Goal: Task Accomplishment & Management: Manage account settings

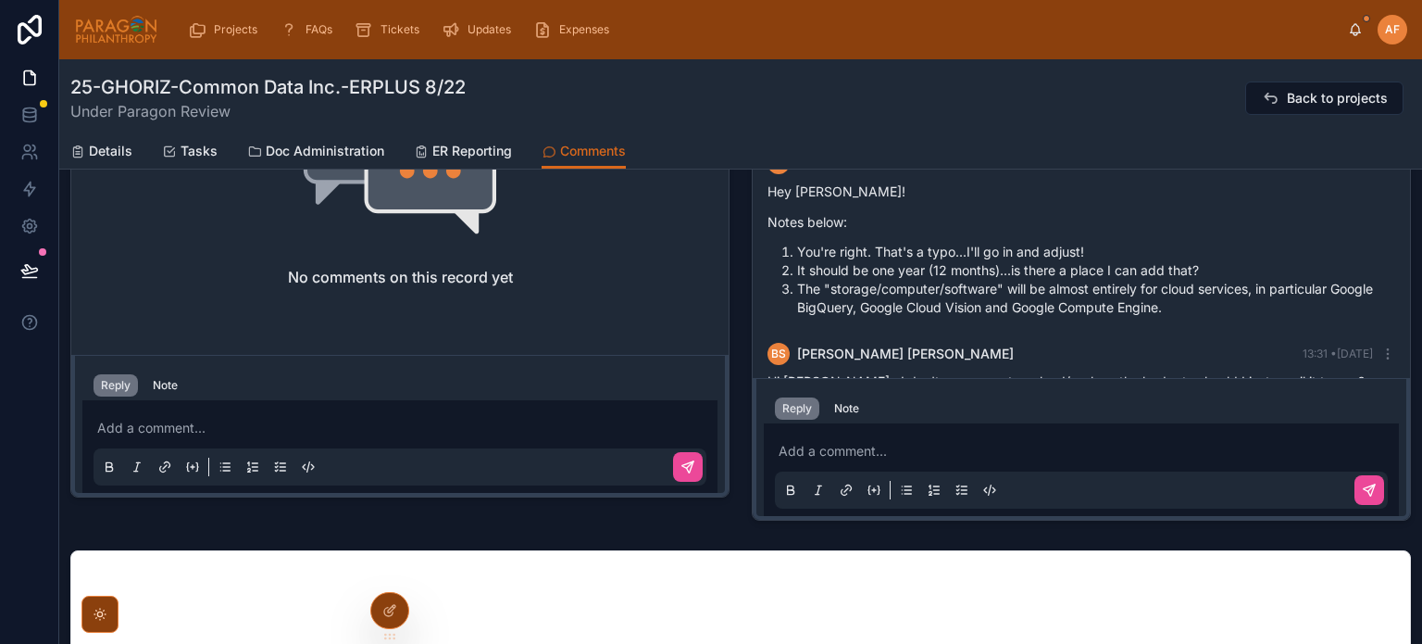
scroll to position [789, 0]
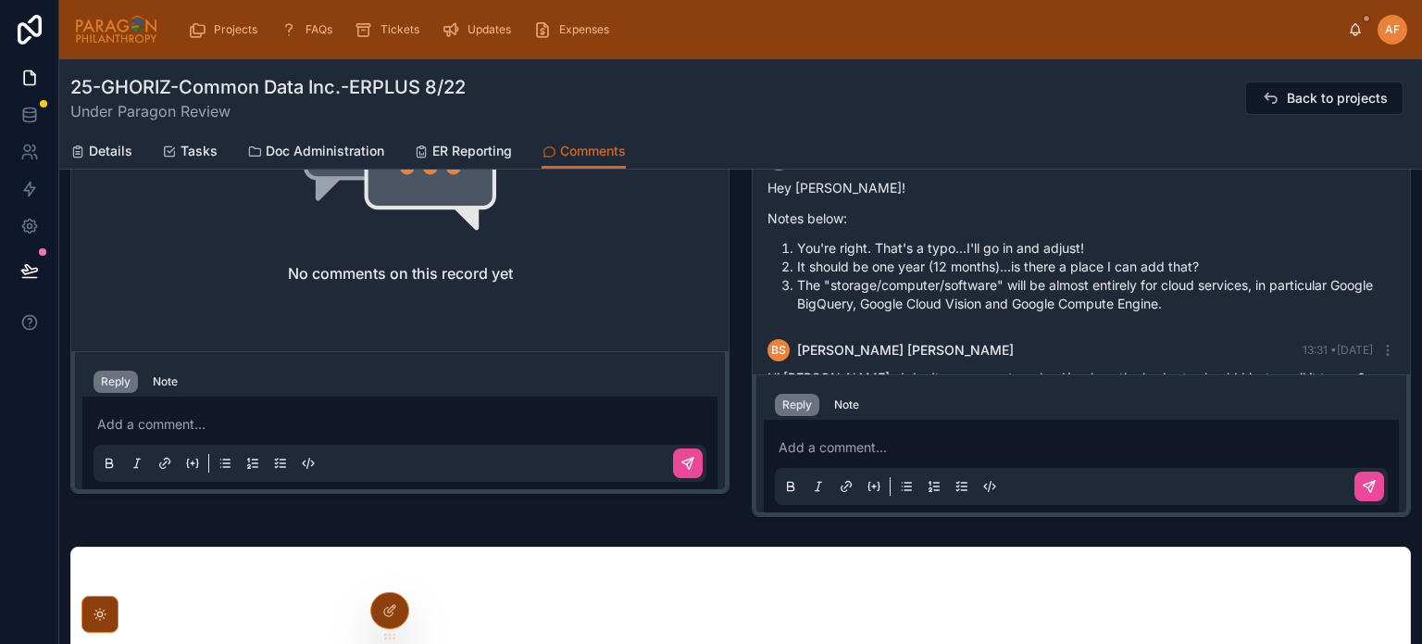
click at [898, 430] on div "Add a comment..." at bounding box center [1081, 466] width 613 height 78
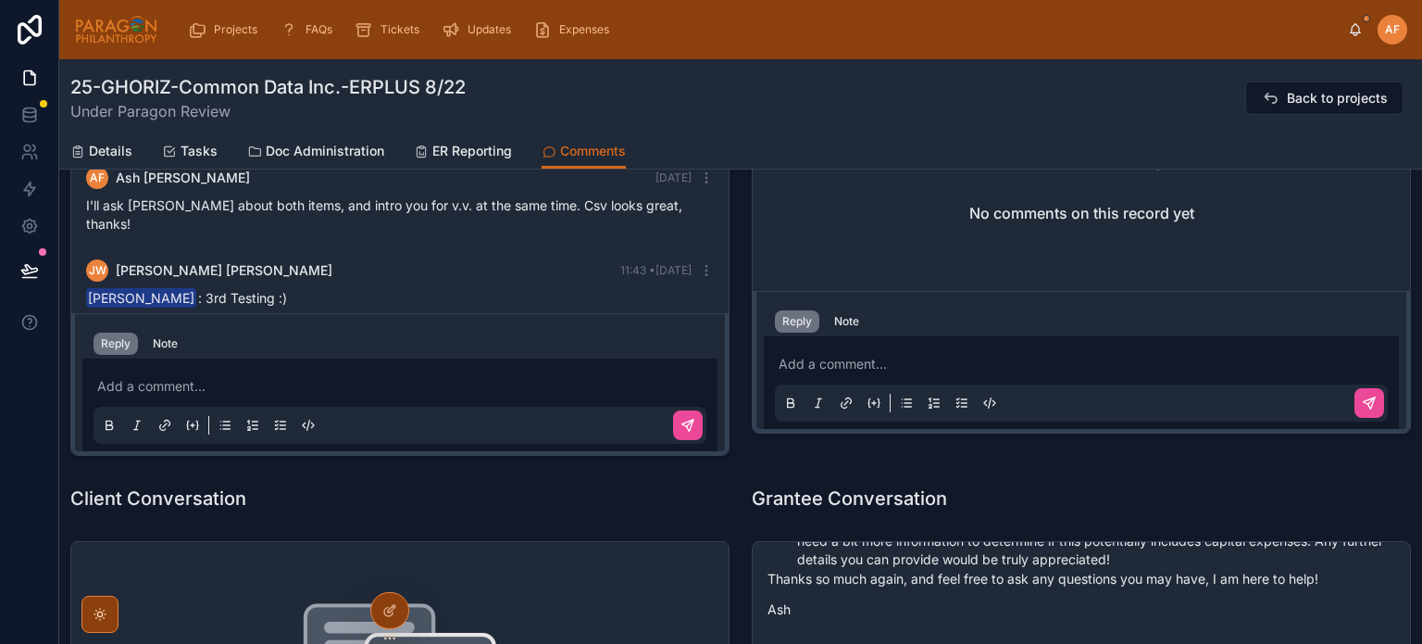
scroll to position [559, 0]
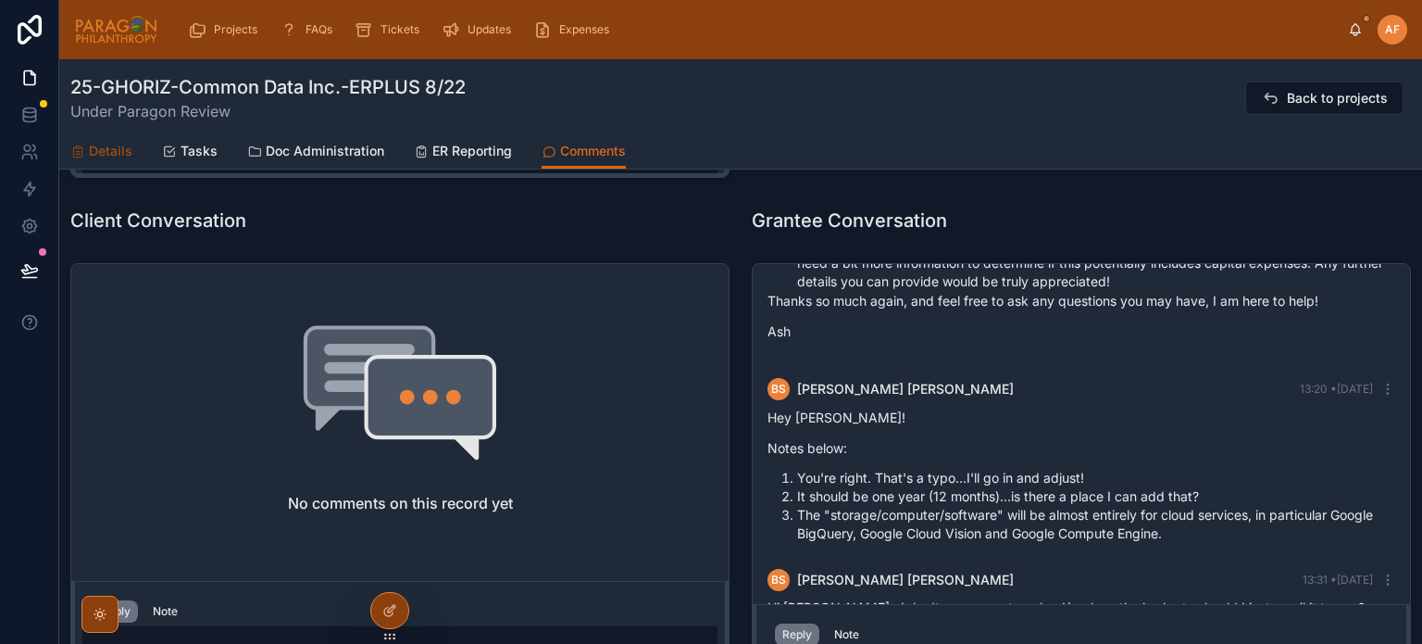
click at [107, 144] on span "Details" at bounding box center [111, 151] width 44 height 19
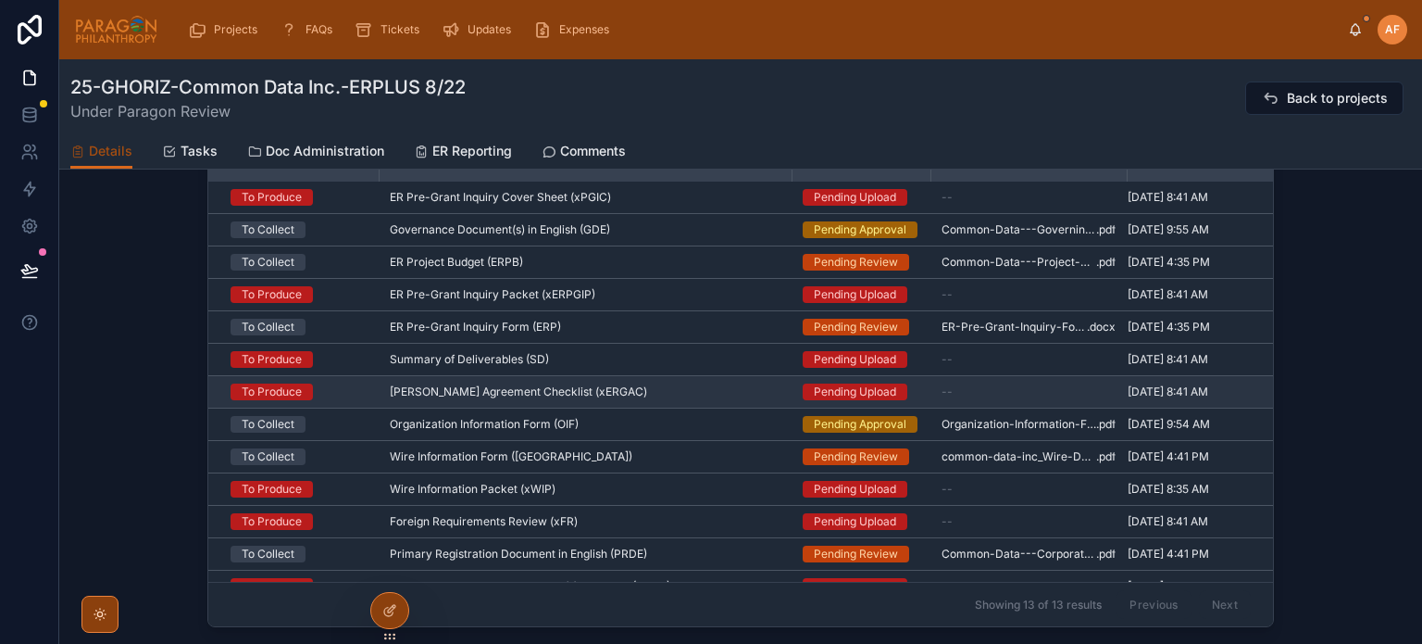
scroll to position [1393, 0]
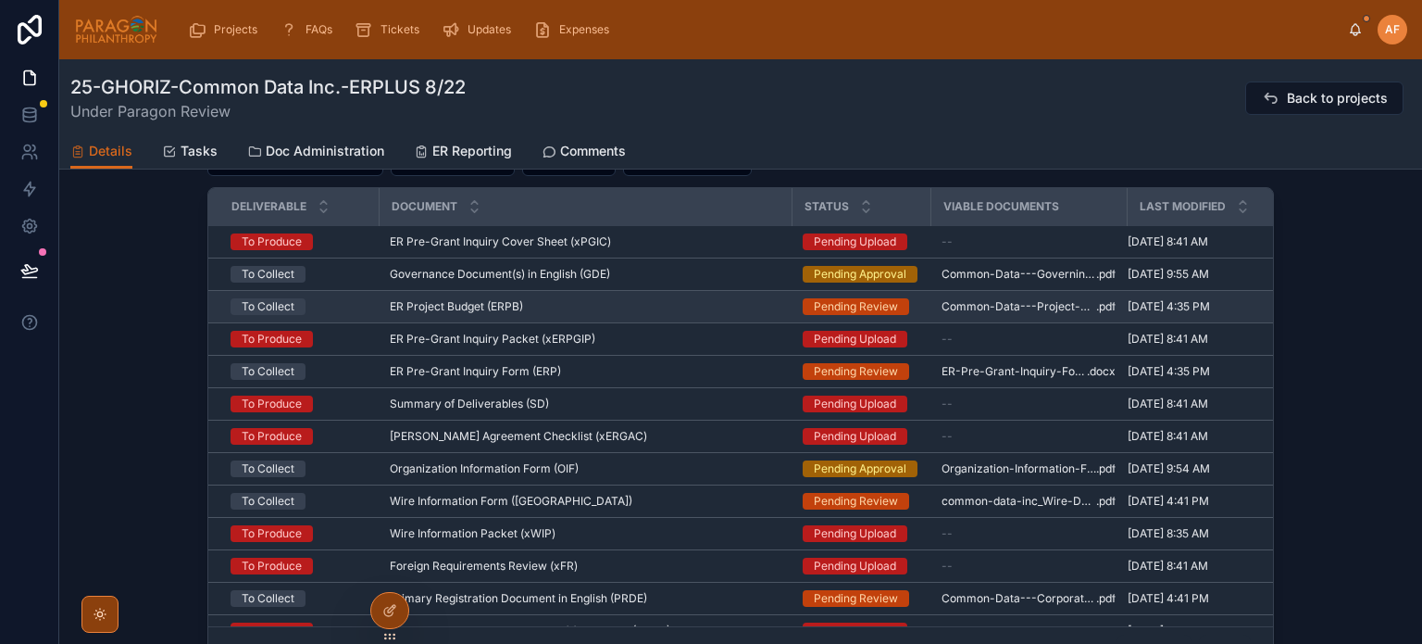
click at [603, 306] on div "ER Project Budget (ERPB) ER Project Budget (ERPB)" at bounding box center [585, 306] width 391 height 15
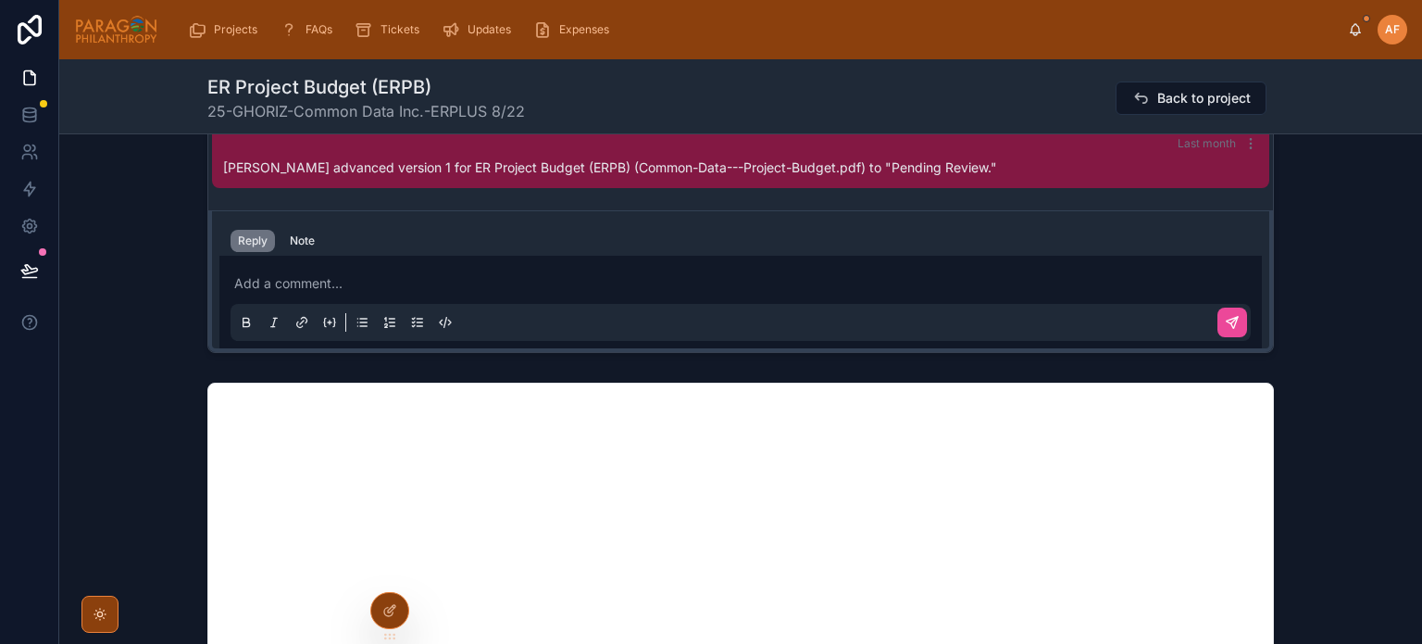
scroll to position [1019, 0]
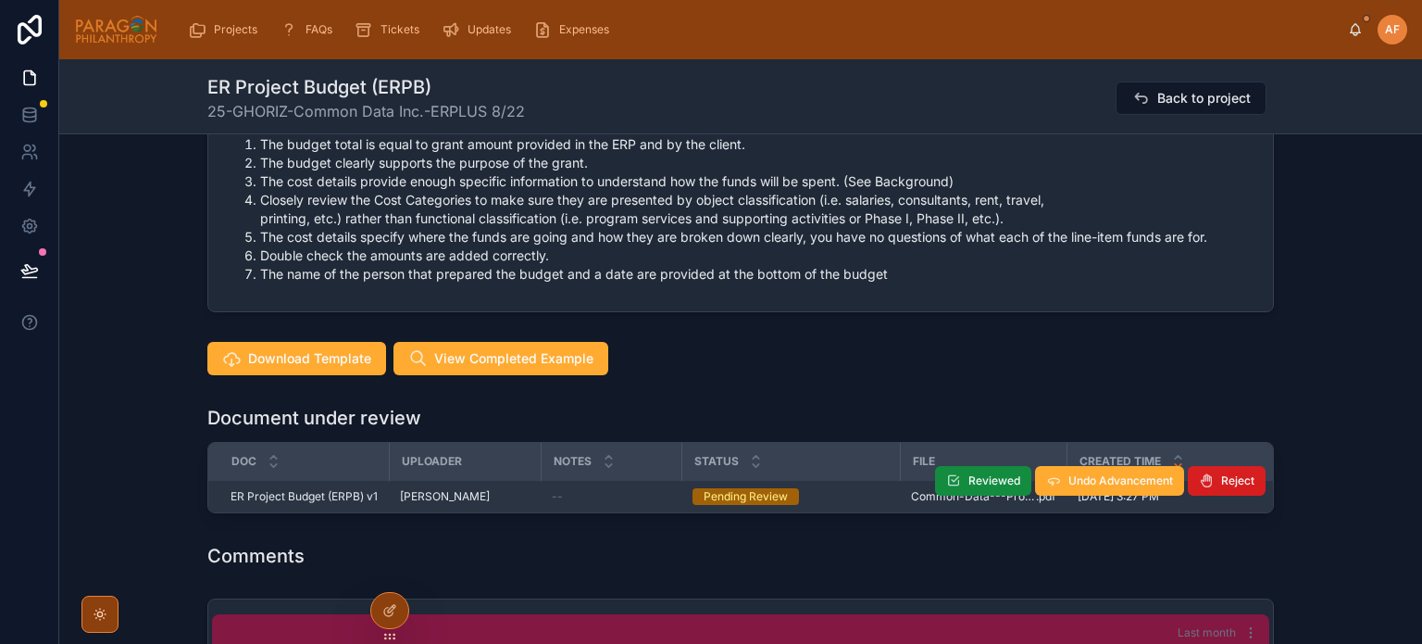
click at [1230, 480] on span "Reject" at bounding box center [1238, 480] width 33 height 15
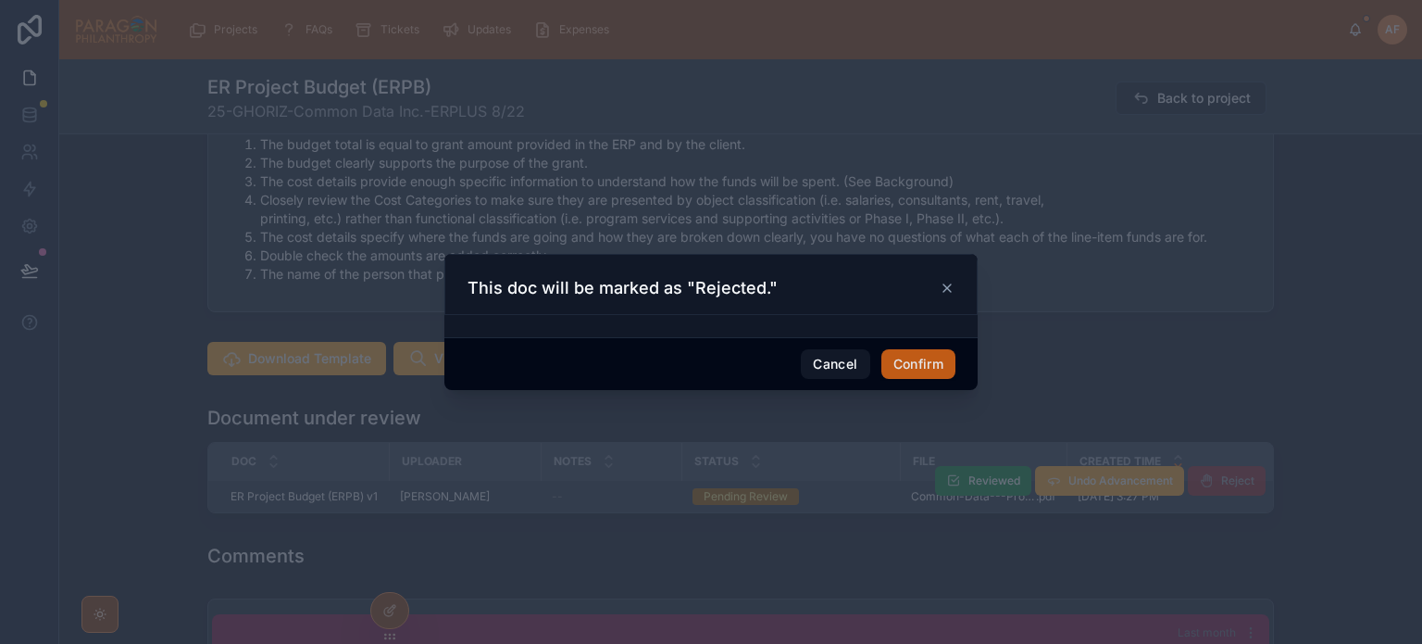
click at [930, 357] on button "Confirm" at bounding box center [919, 364] width 74 height 30
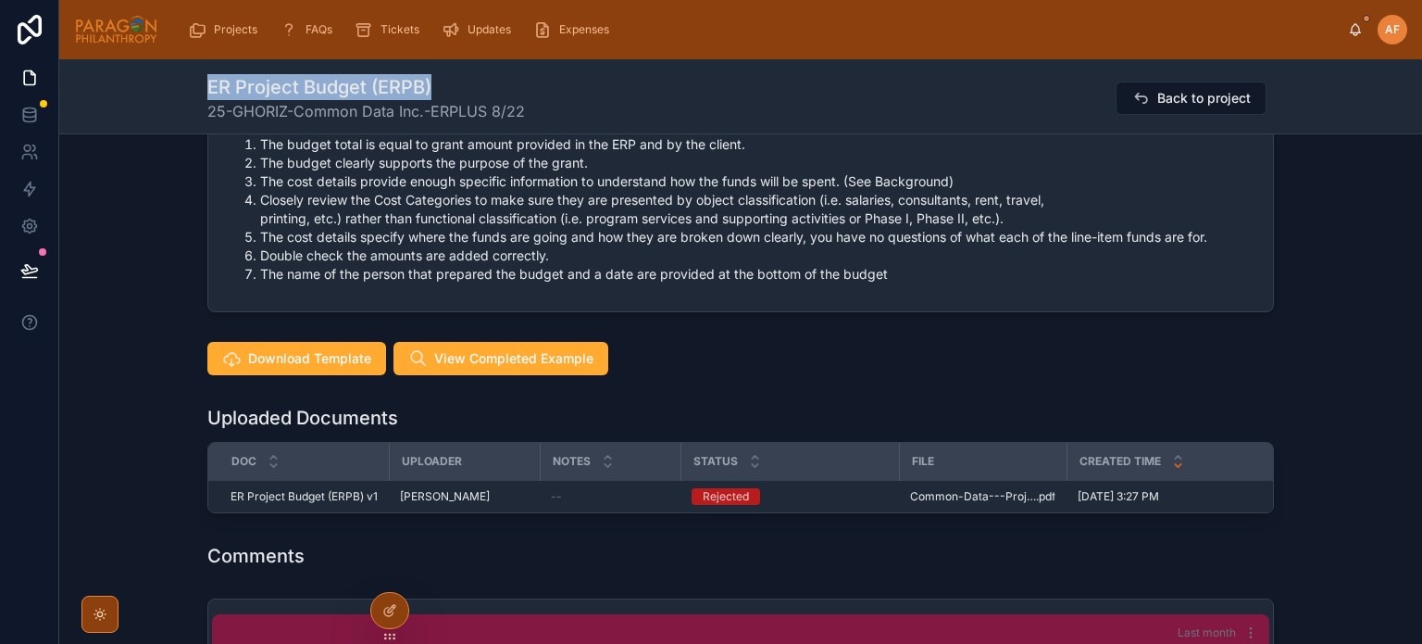
drag, startPoint x: 202, startPoint y: 87, endPoint x: 436, endPoint y: 97, distance: 234.5
click at [436, 97] on h1 "ER Project Budget (ERPB)" at bounding box center [366, 87] width 318 height 26
copy h1 "ER Project Budget (ERPB)"
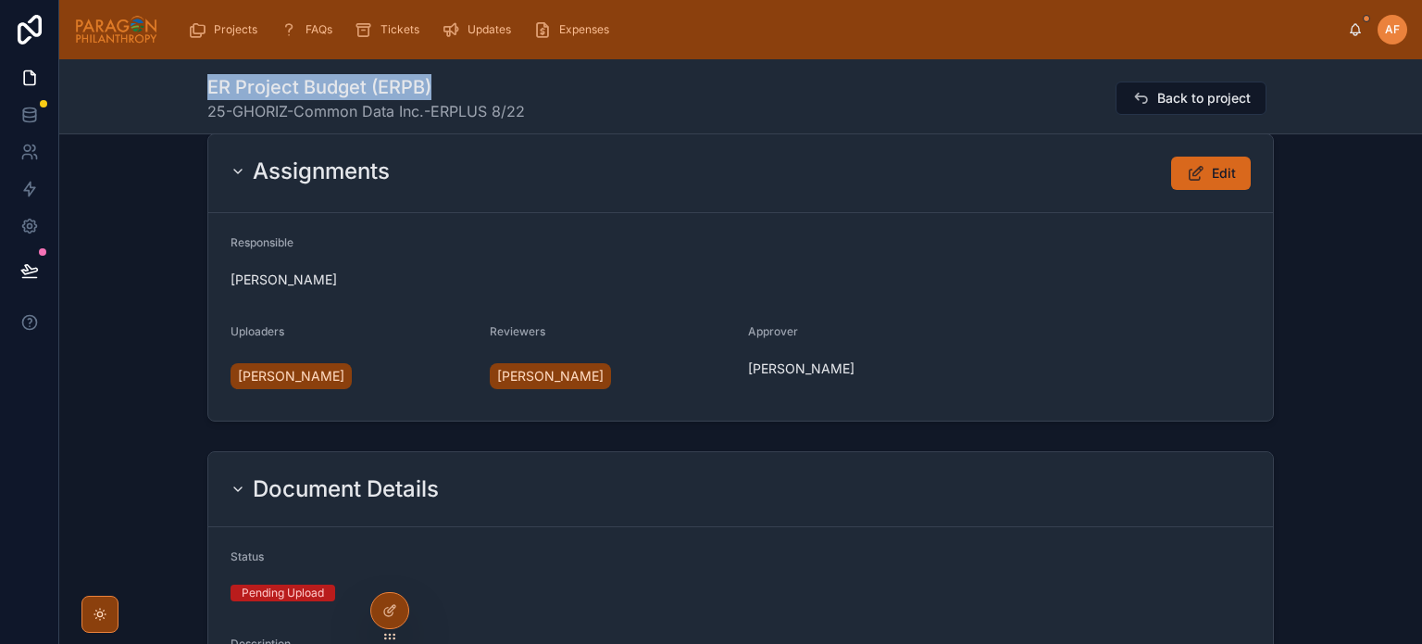
scroll to position [0, 0]
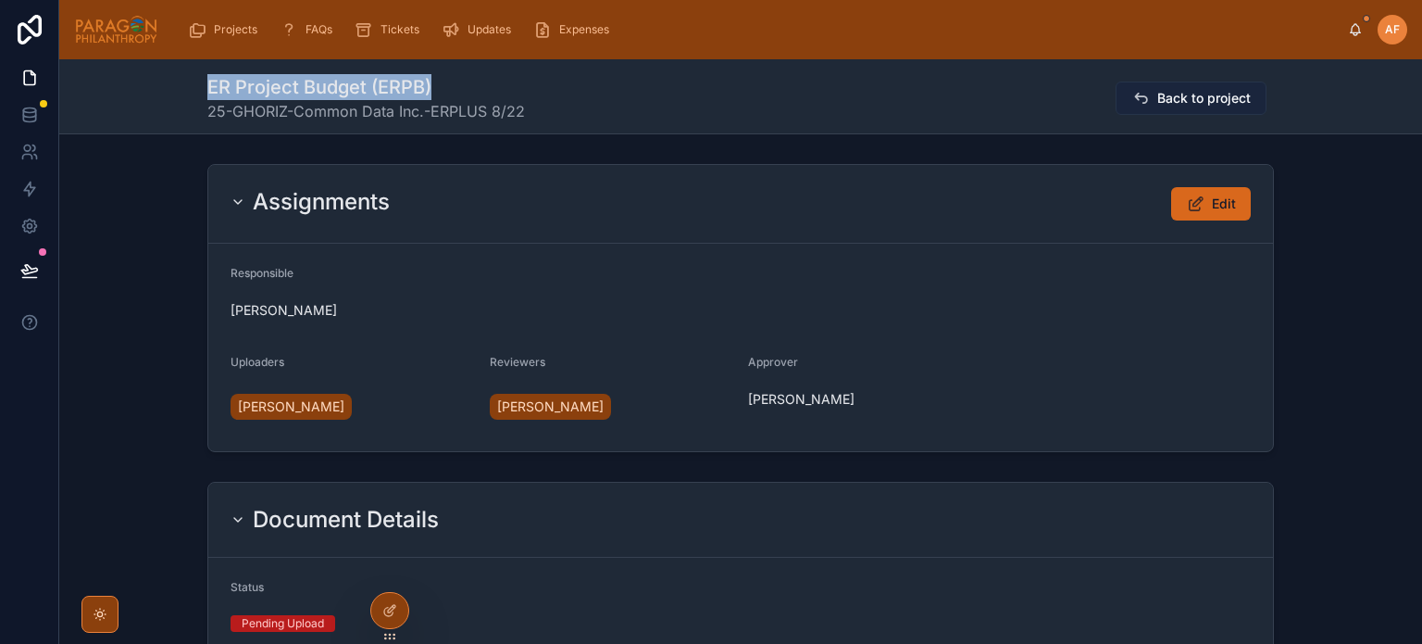
click at [1213, 87] on button "Back to project" at bounding box center [1191, 97] width 151 height 33
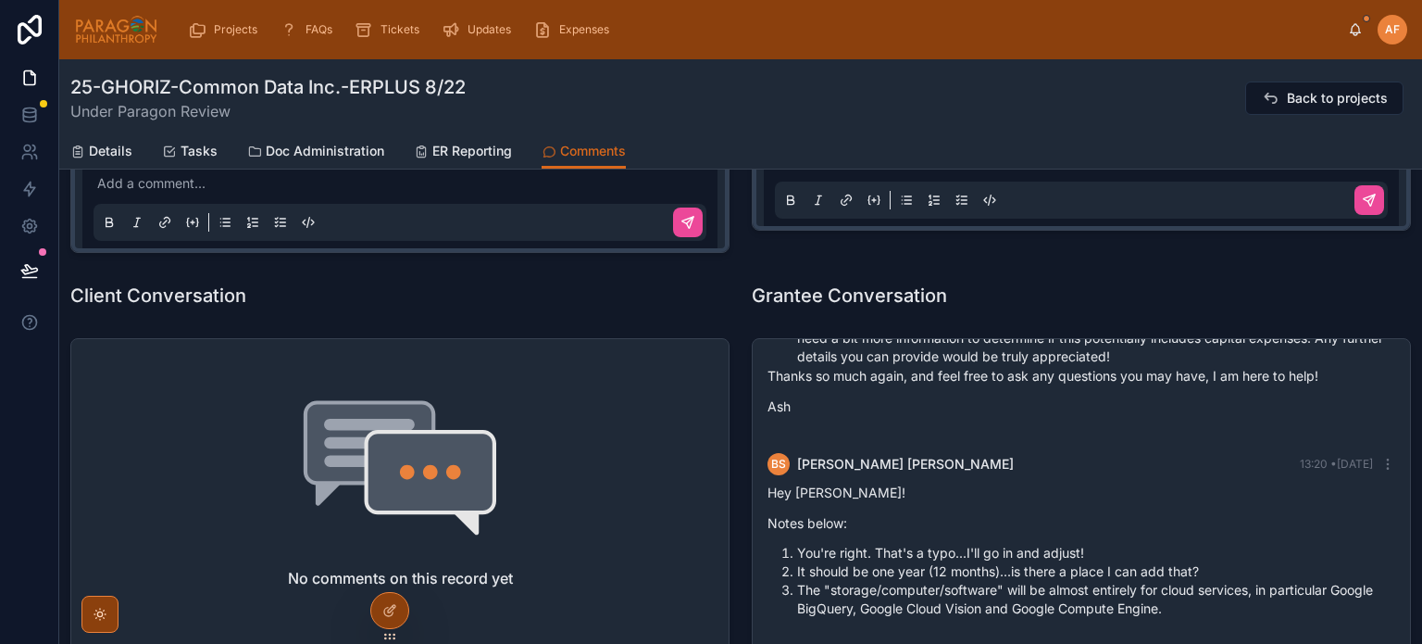
scroll to position [833, 0]
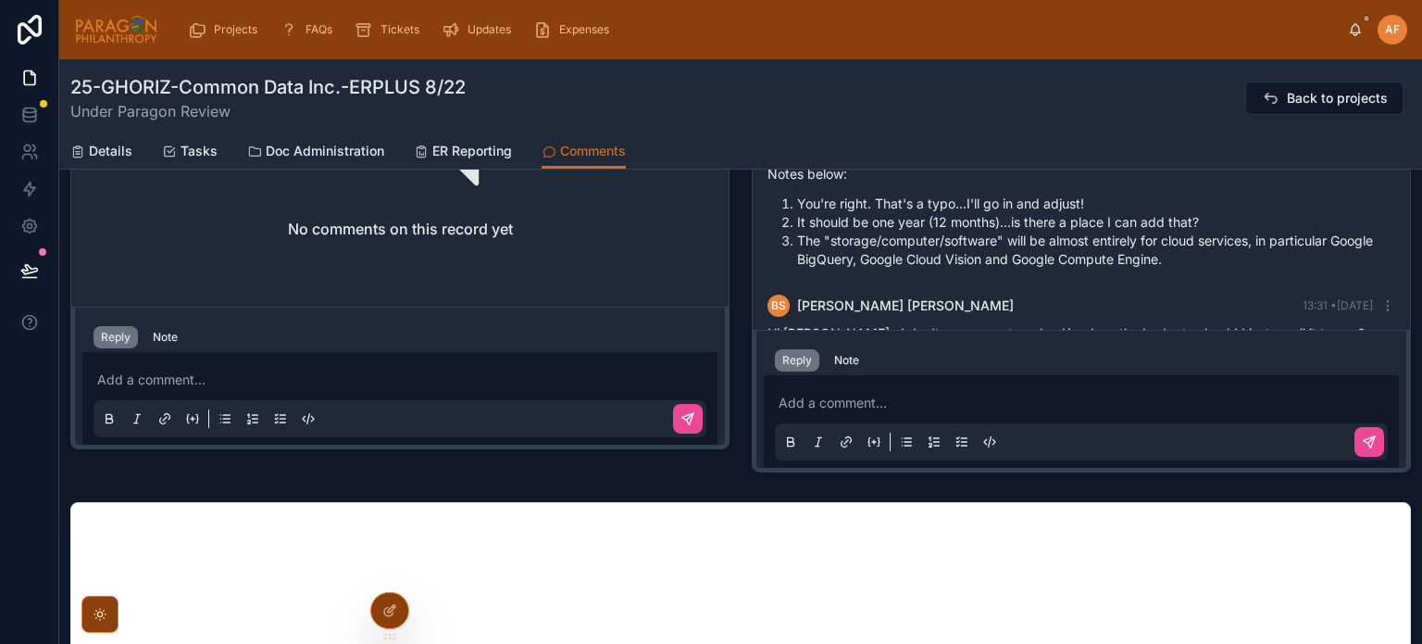
click at [889, 394] on p at bounding box center [1085, 403] width 613 height 19
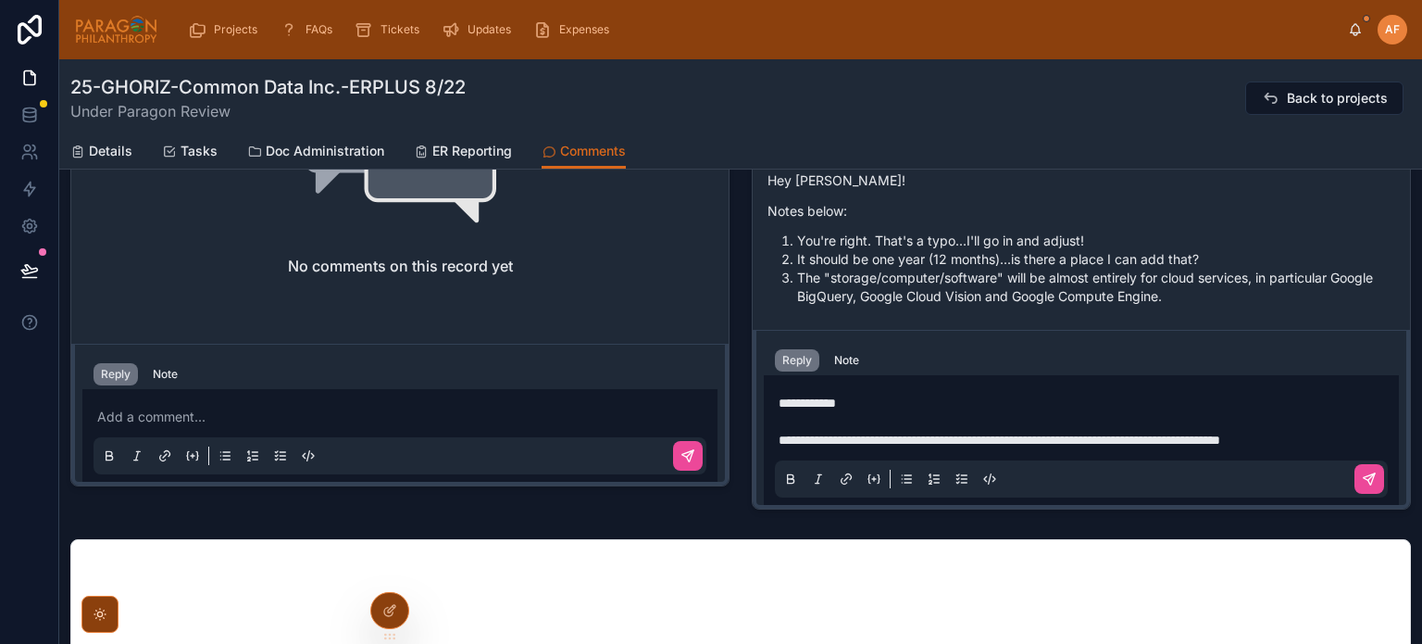
scroll to position [778, 0]
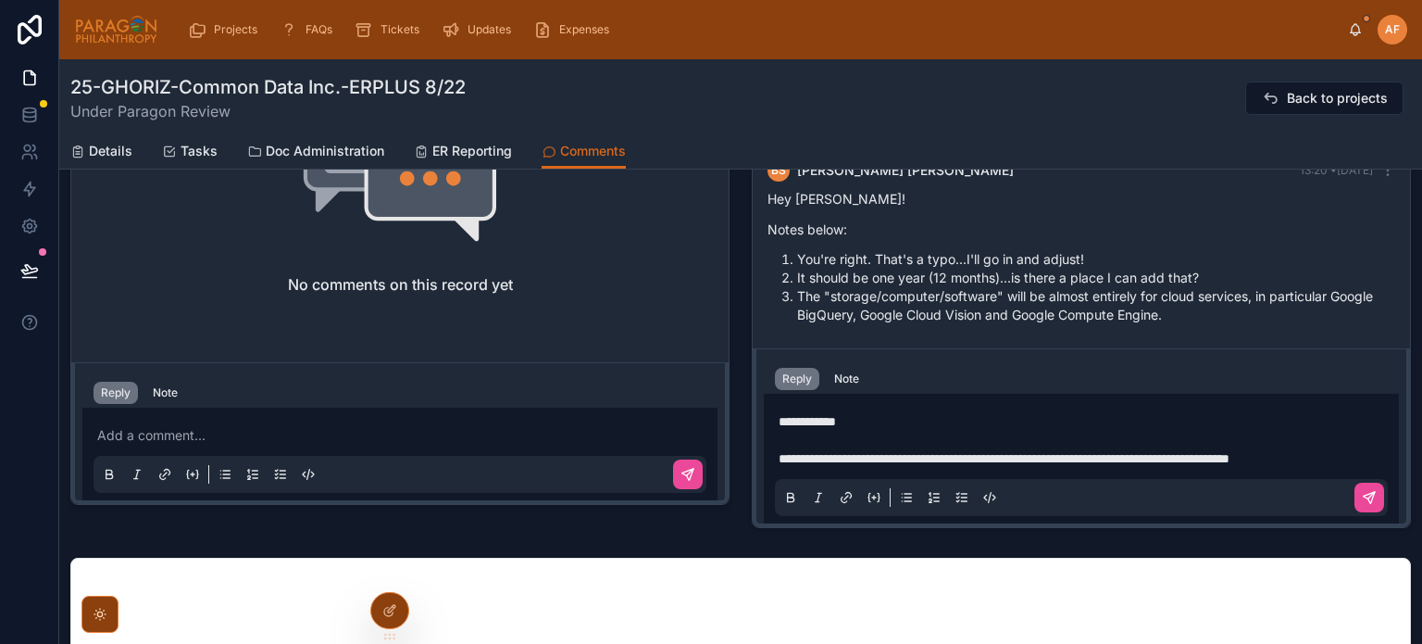
click at [867, 458] on p "**********" at bounding box center [1085, 458] width 613 height 19
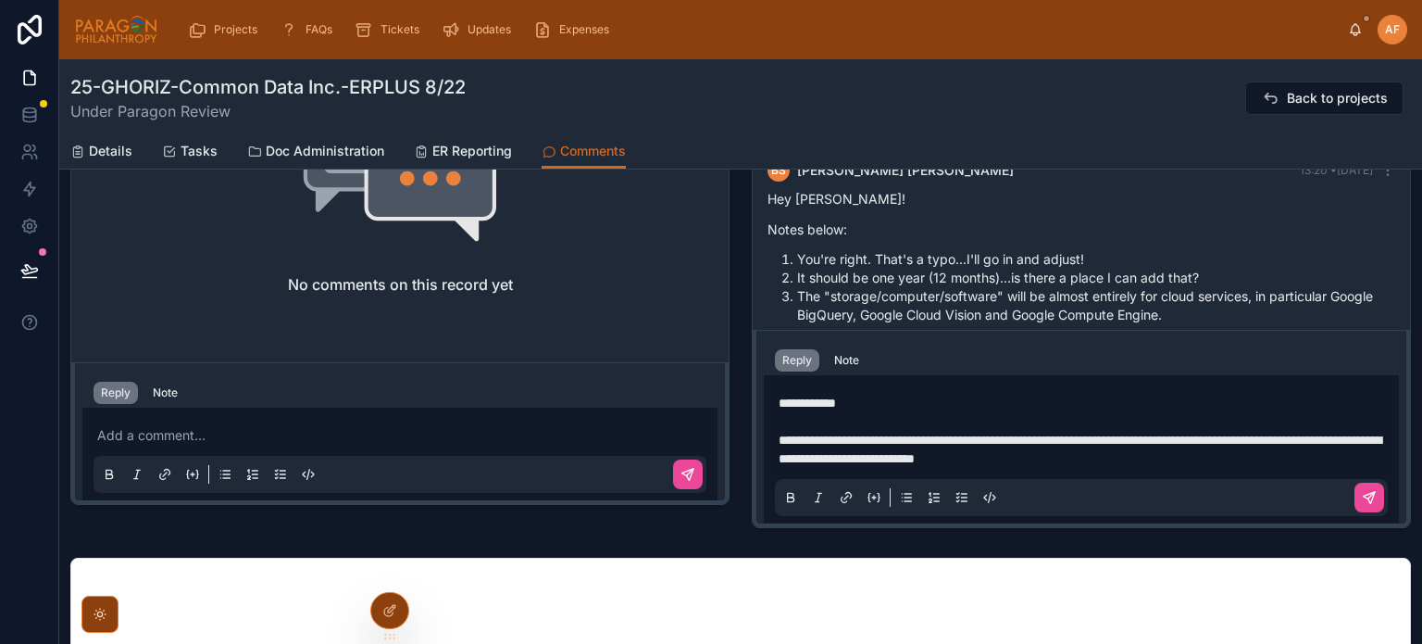
click at [1027, 457] on span "**********" at bounding box center [1080, 448] width 603 height 31
click at [1260, 461] on p "**********" at bounding box center [1085, 449] width 613 height 37
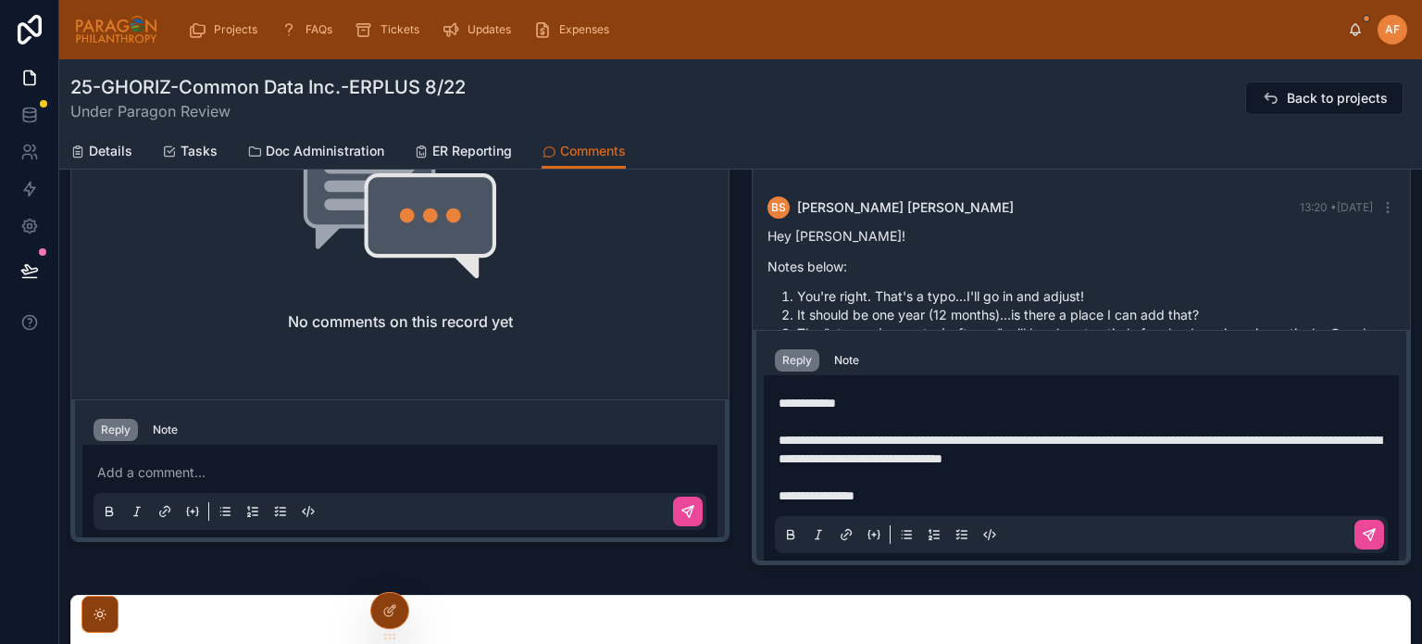
scroll to position [722, 0]
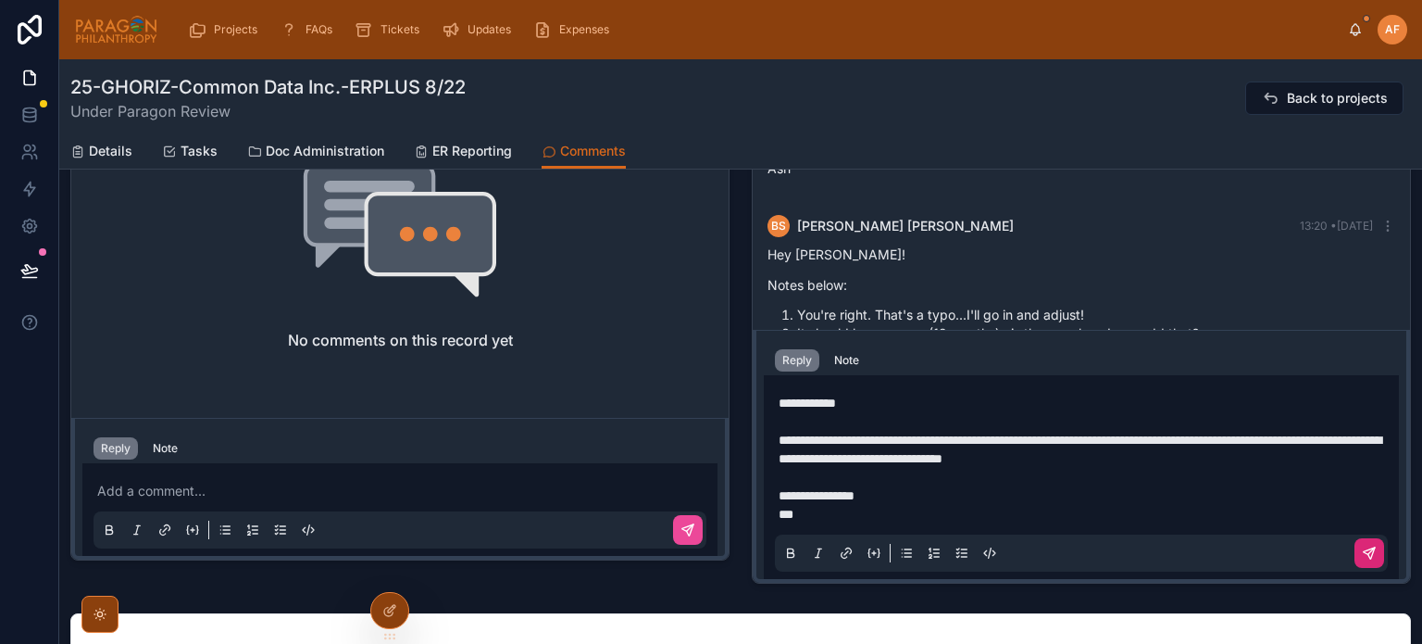
click at [1362, 550] on icon at bounding box center [1369, 552] width 15 height 15
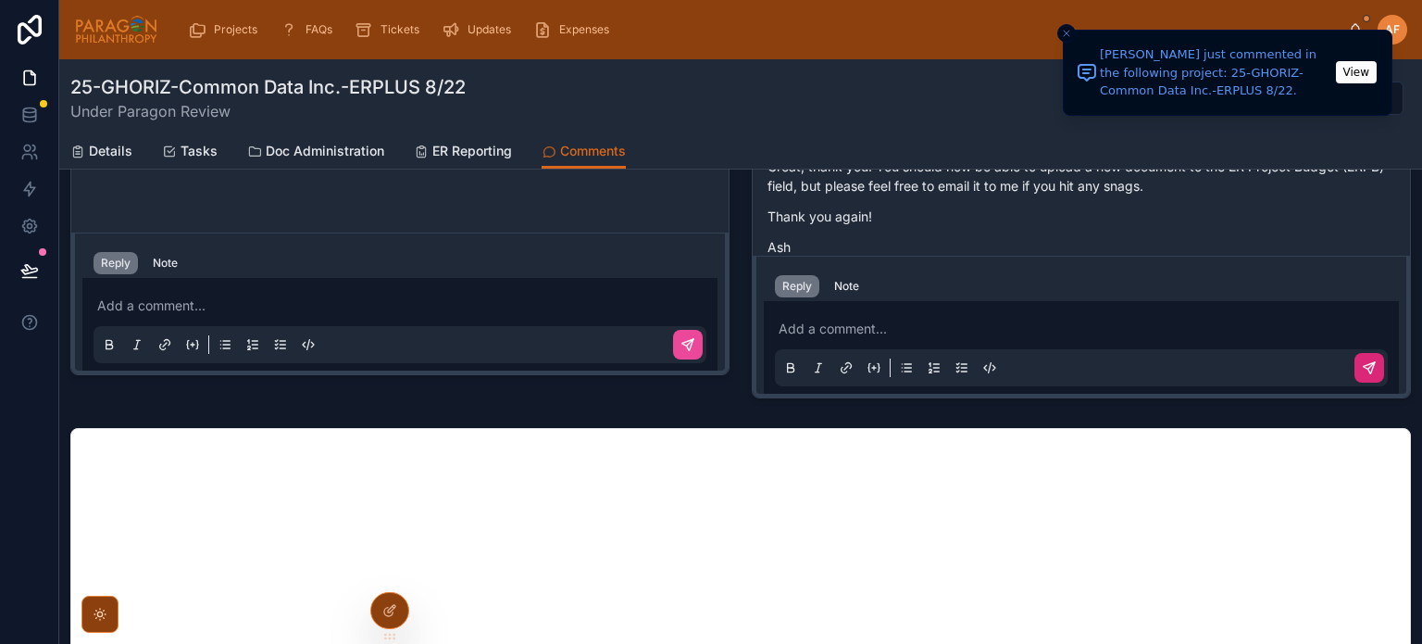
scroll to position [630, 0]
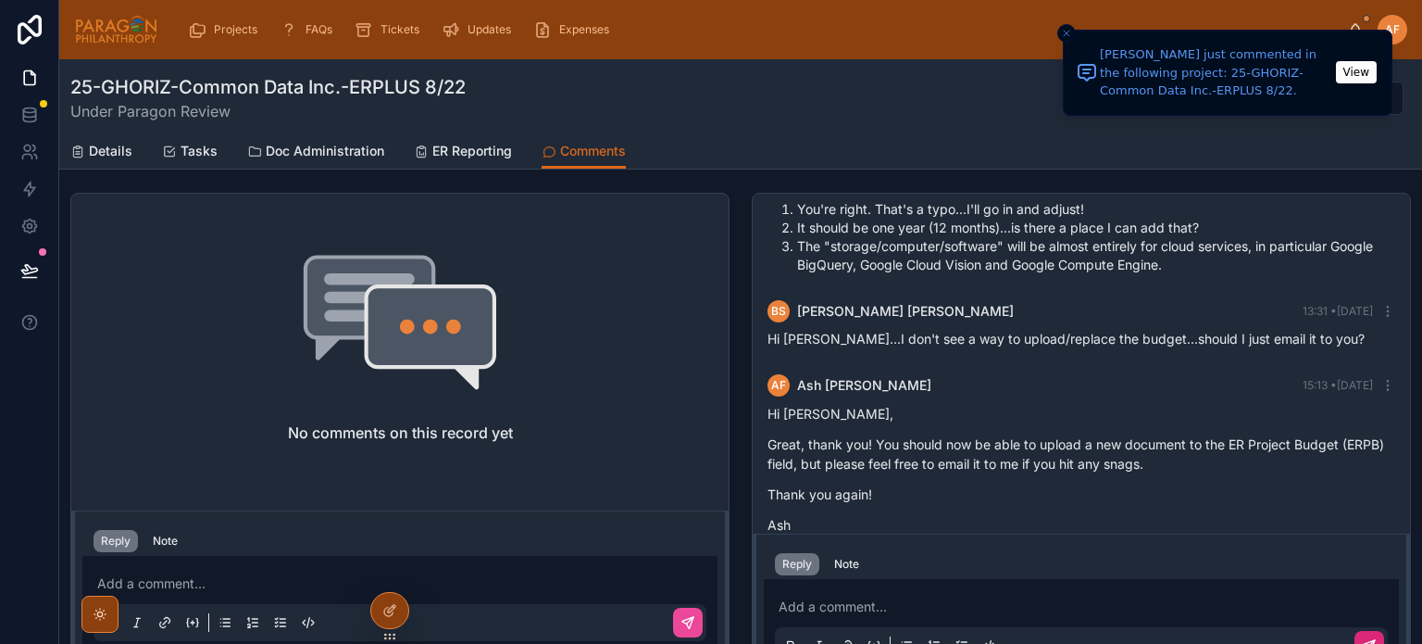
click at [894, 591] on div "Add a comment..." at bounding box center [1081, 625] width 613 height 78
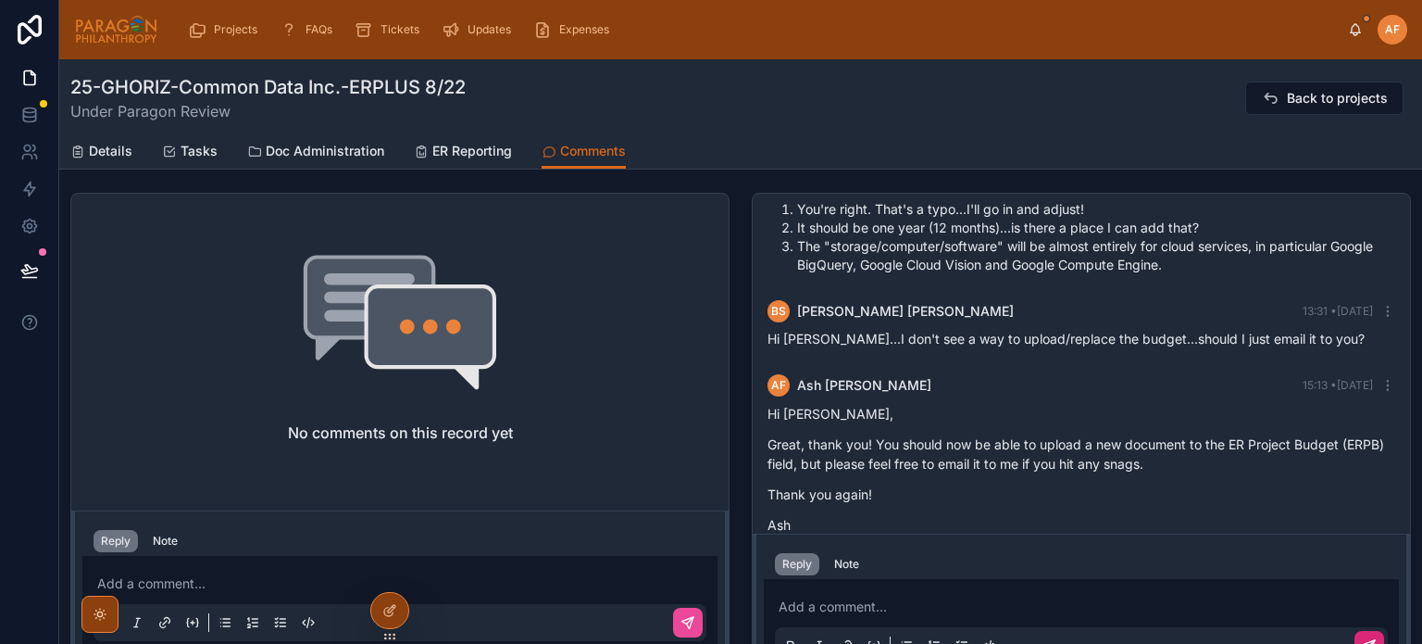
click at [815, 609] on p at bounding box center [1085, 606] width 613 height 19
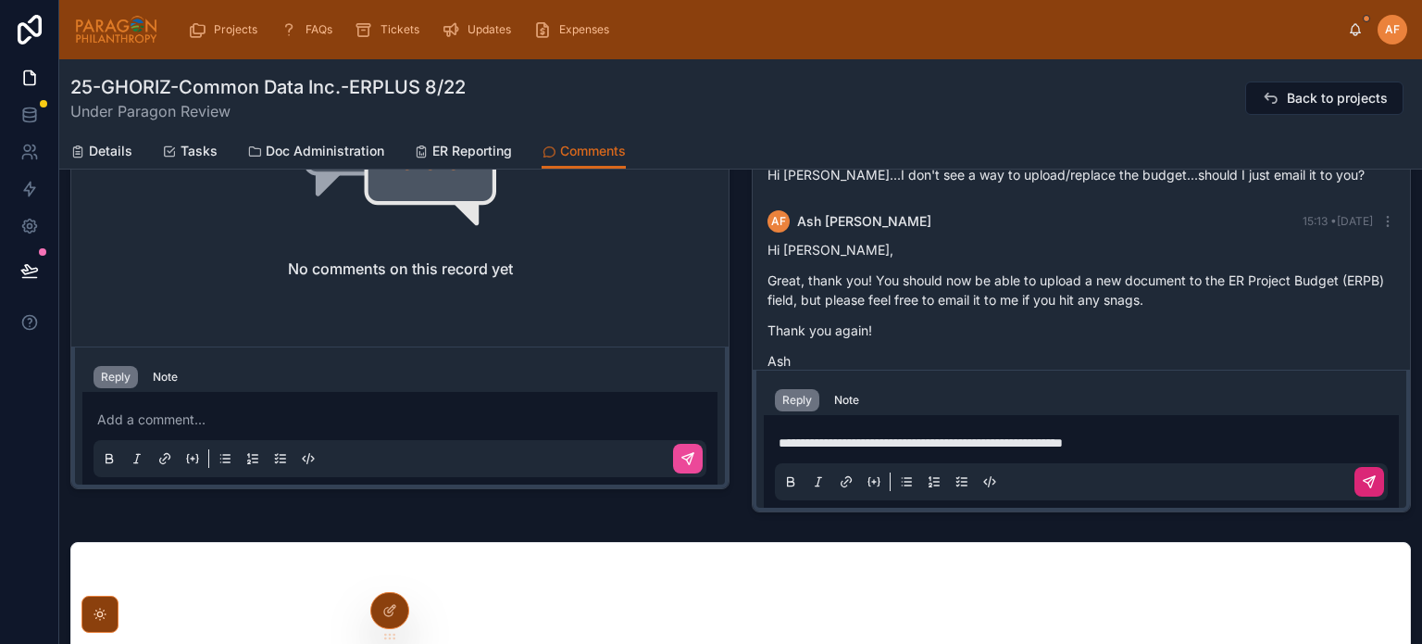
scroll to position [815, 0]
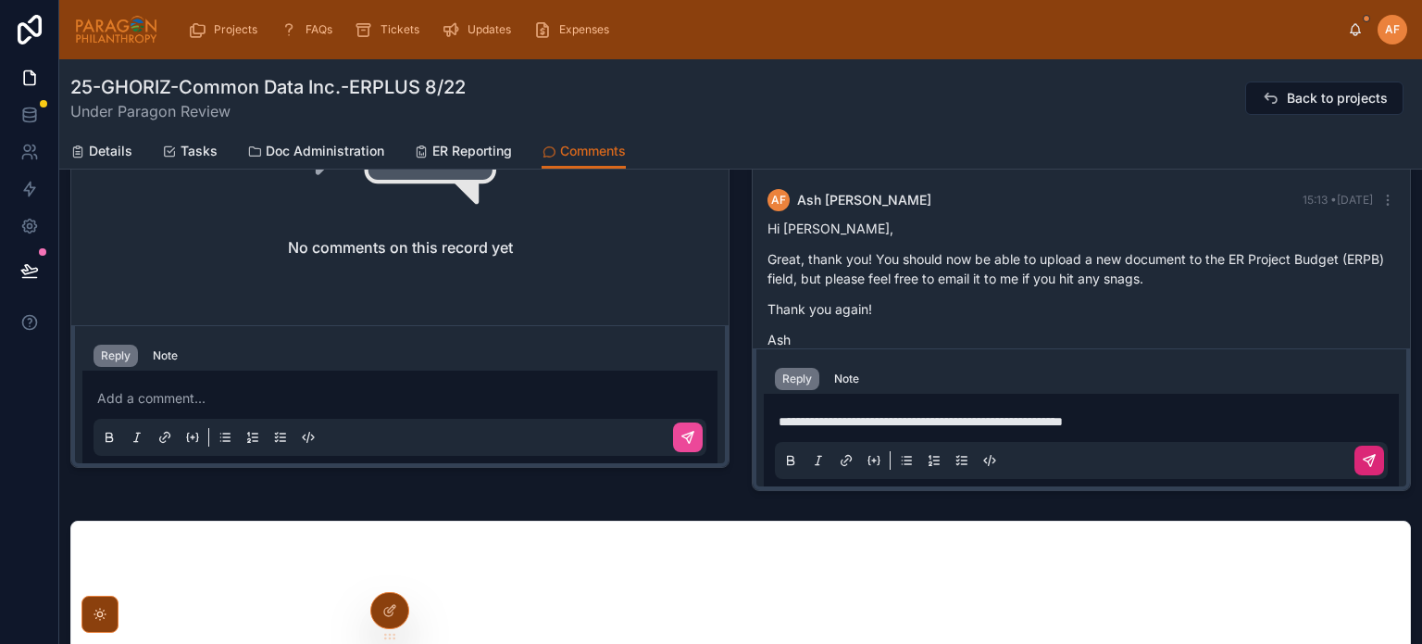
click at [1367, 463] on icon at bounding box center [1369, 460] width 15 height 15
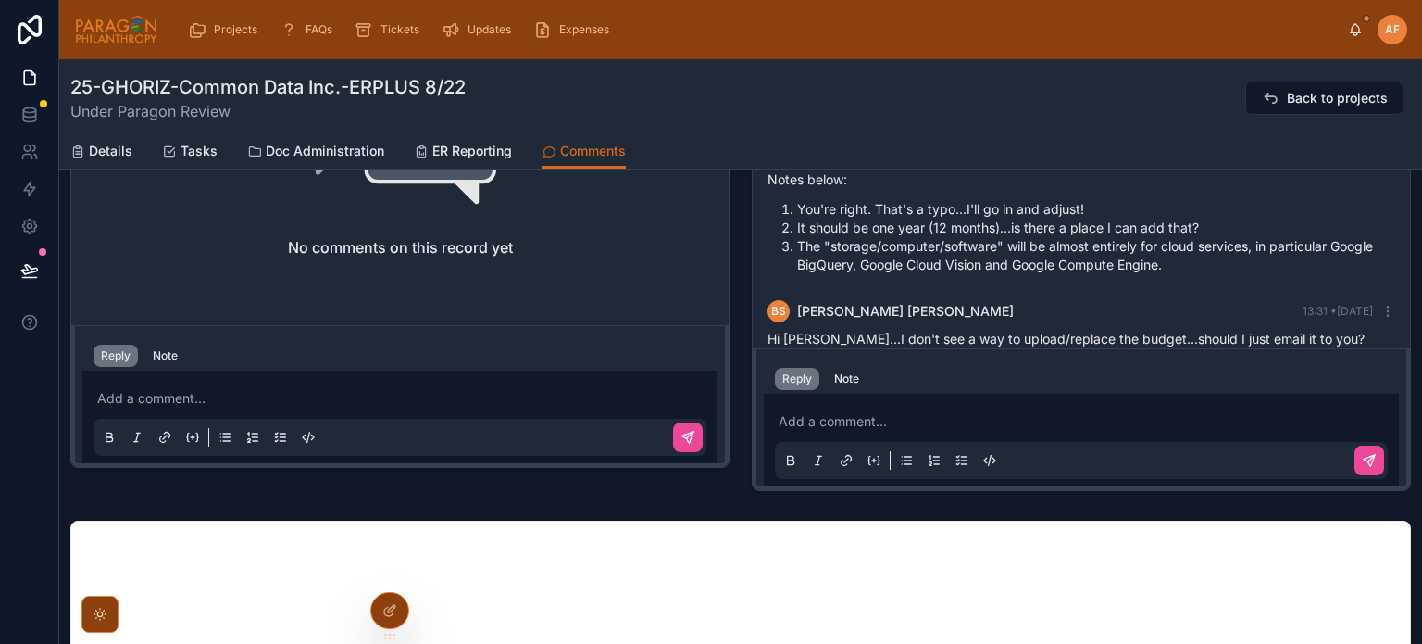
scroll to position [2237, 0]
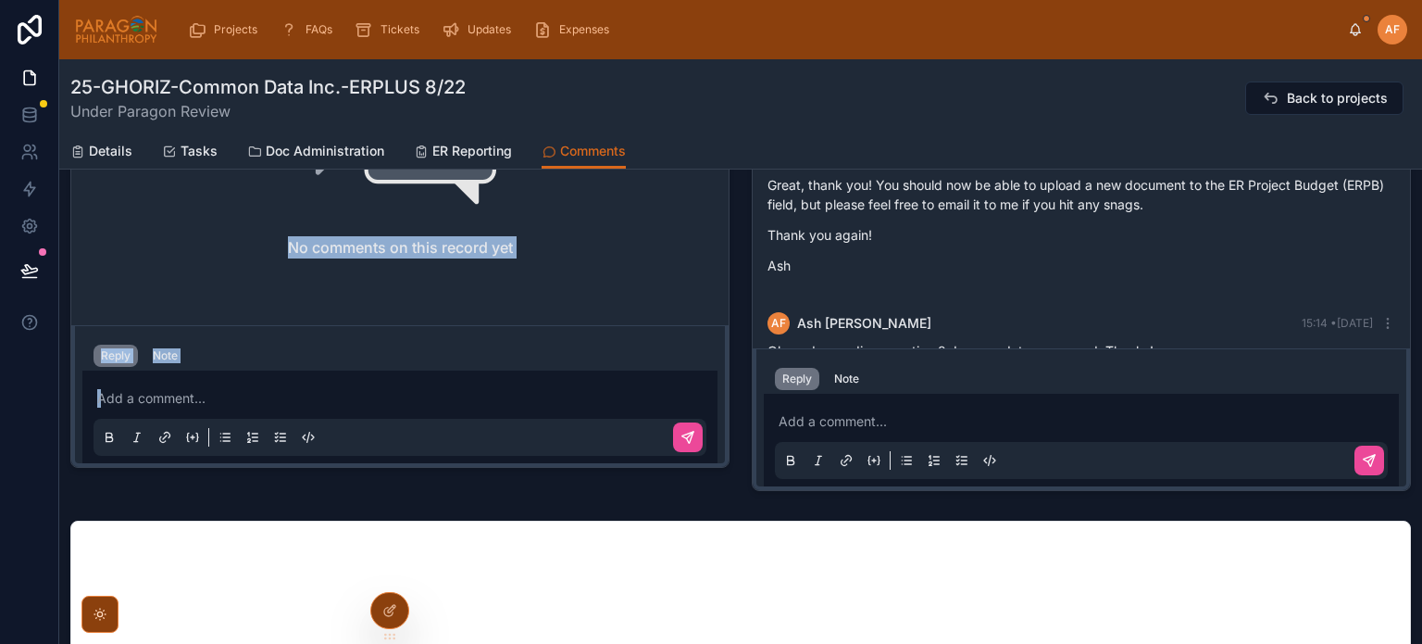
drag, startPoint x: 1169, startPoint y: 319, endPoint x: 993, endPoint y: 144, distance: 248.2
click at [993, 144] on div "25-GHORIZ-Common Data Inc.-ERPLUS 8/22 Under Paragon Review Back to projects Co…" at bounding box center [740, 187] width 1363 height 1886
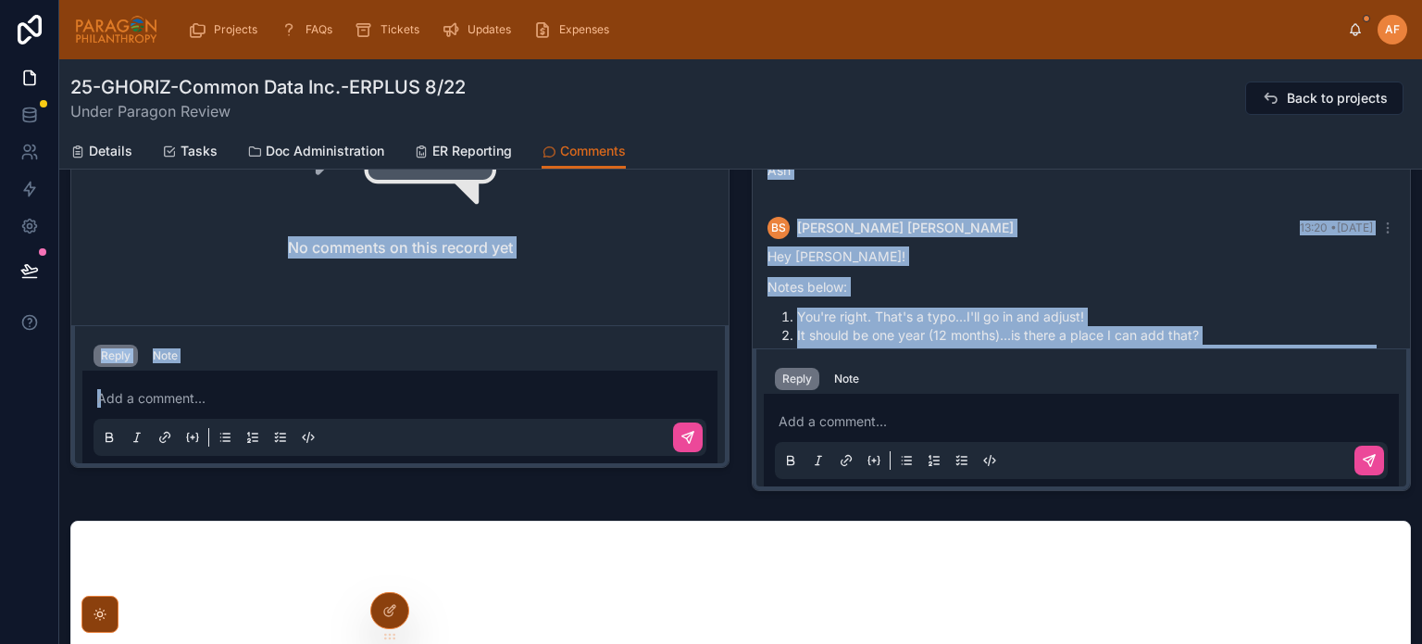
scroll to position [2218, 0]
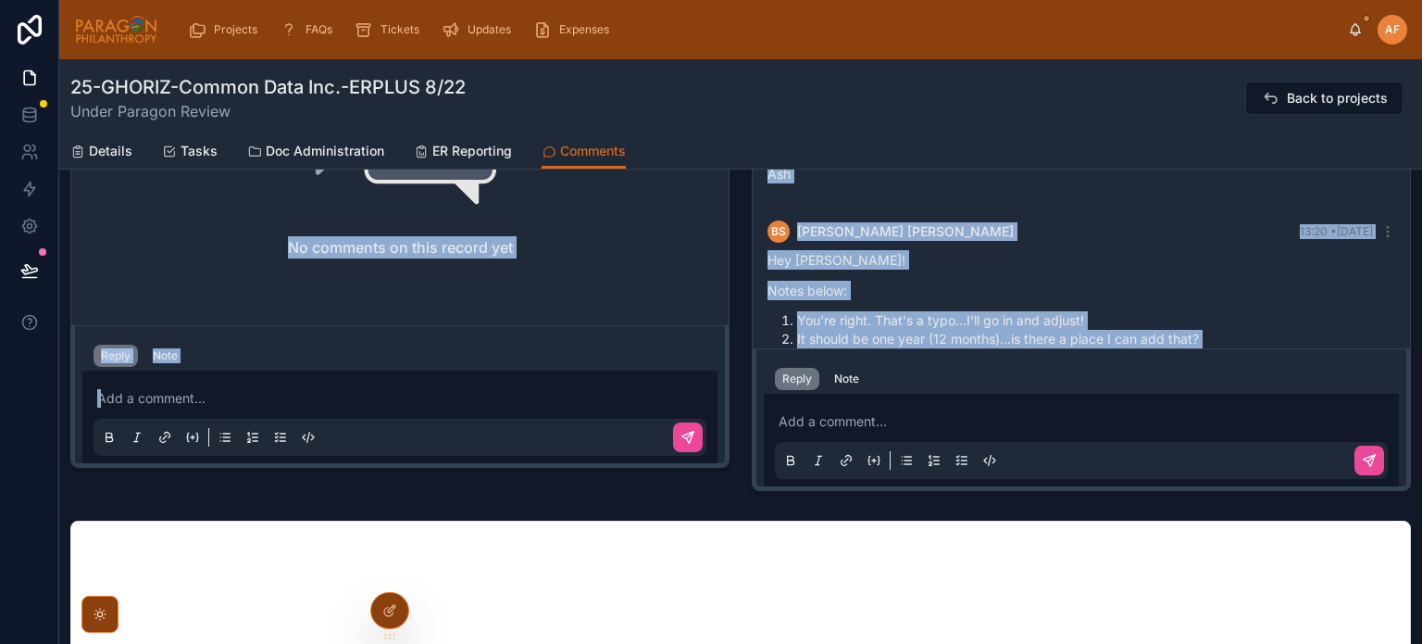
click at [1159, 348] on li "The "storage/computer/software" will be almost entirely for cloud services, in …" at bounding box center [1096, 366] width 598 height 37
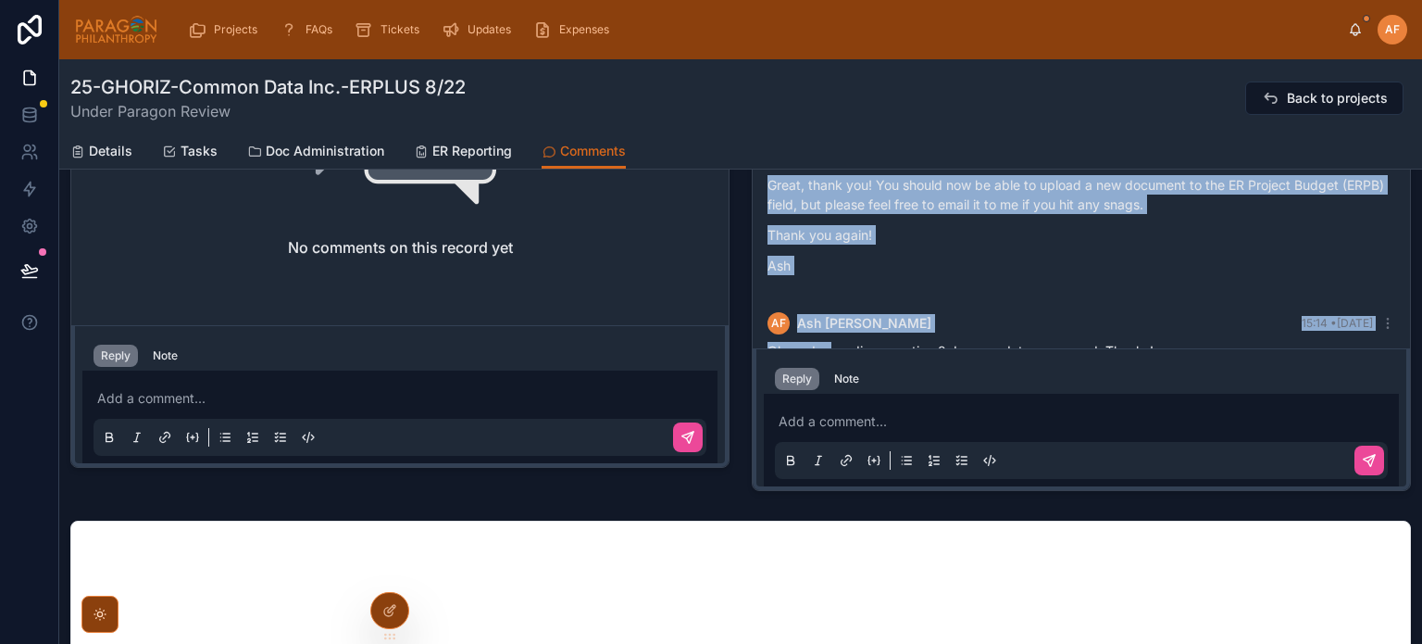
drag, startPoint x: 1178, startPoint y: 336, endPoint x: 856, endPoint y: 302, distance: 324.1
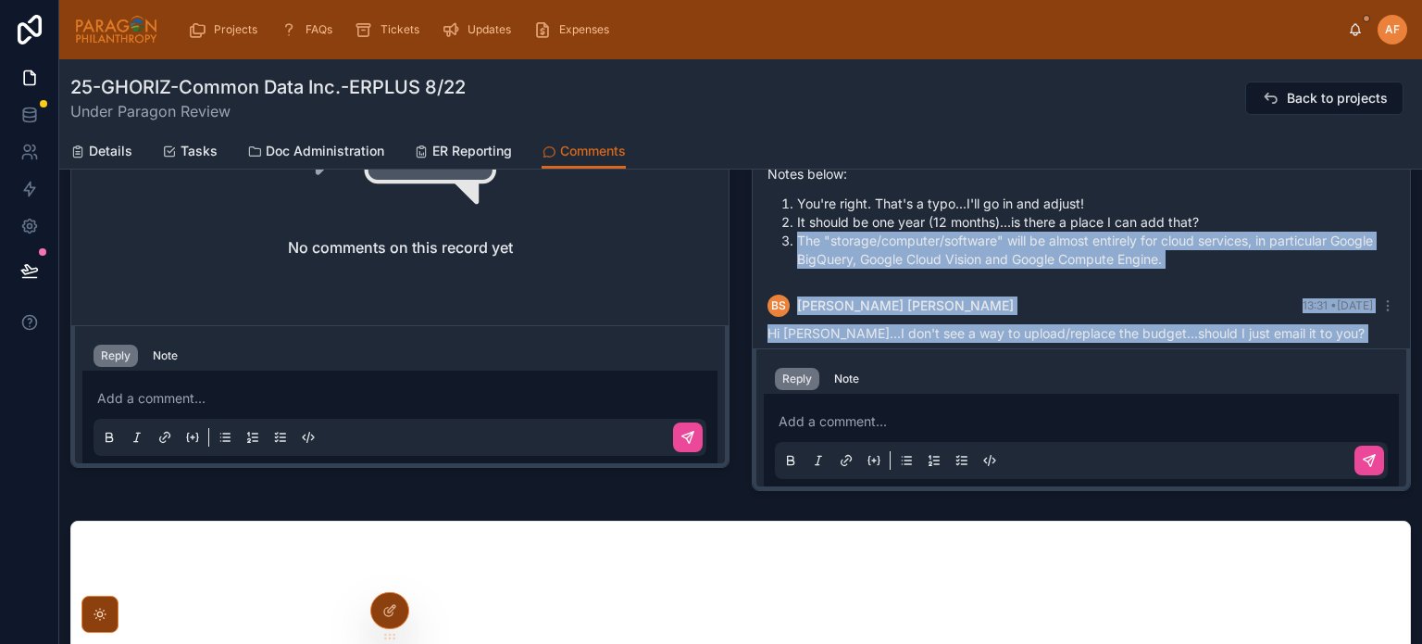
scroll to position [2349, 0]
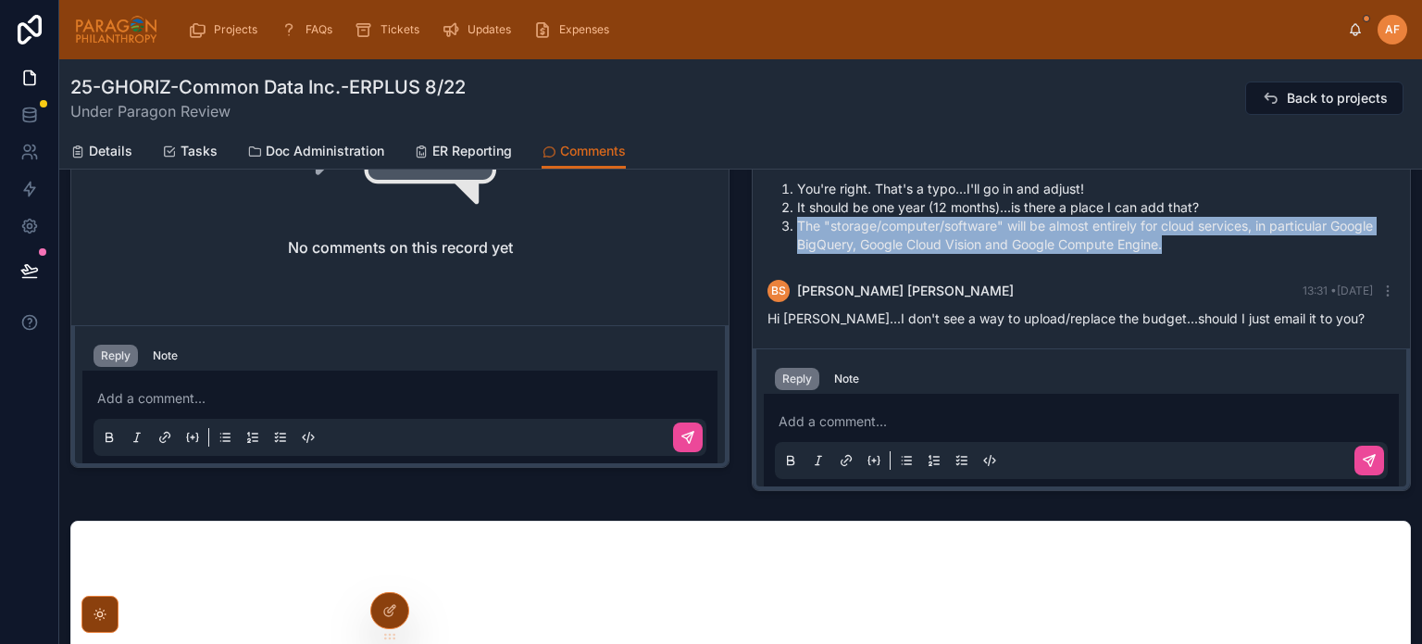
drag, startPoint x: 794, startPoint y: 316, endPoint x: 1167, endPoint y: 212, distance: 387.4
click at [1167, 217] on li "The "storage/computer/software" will be almost entirely for cloud services, in …" at bounding box center [1096, 235] width 598 height 37
copy li "The "storage/computer/software" will be almost entirely for cloud services, in …"
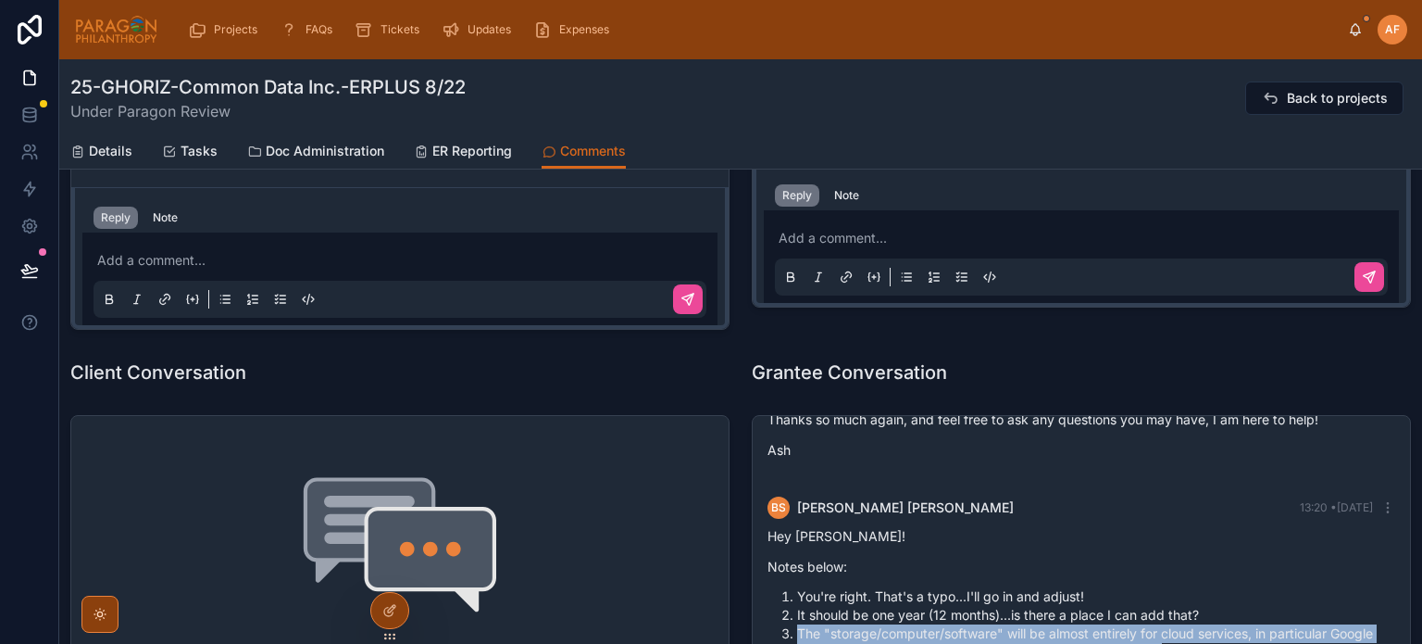
scroll to position [167, 0]
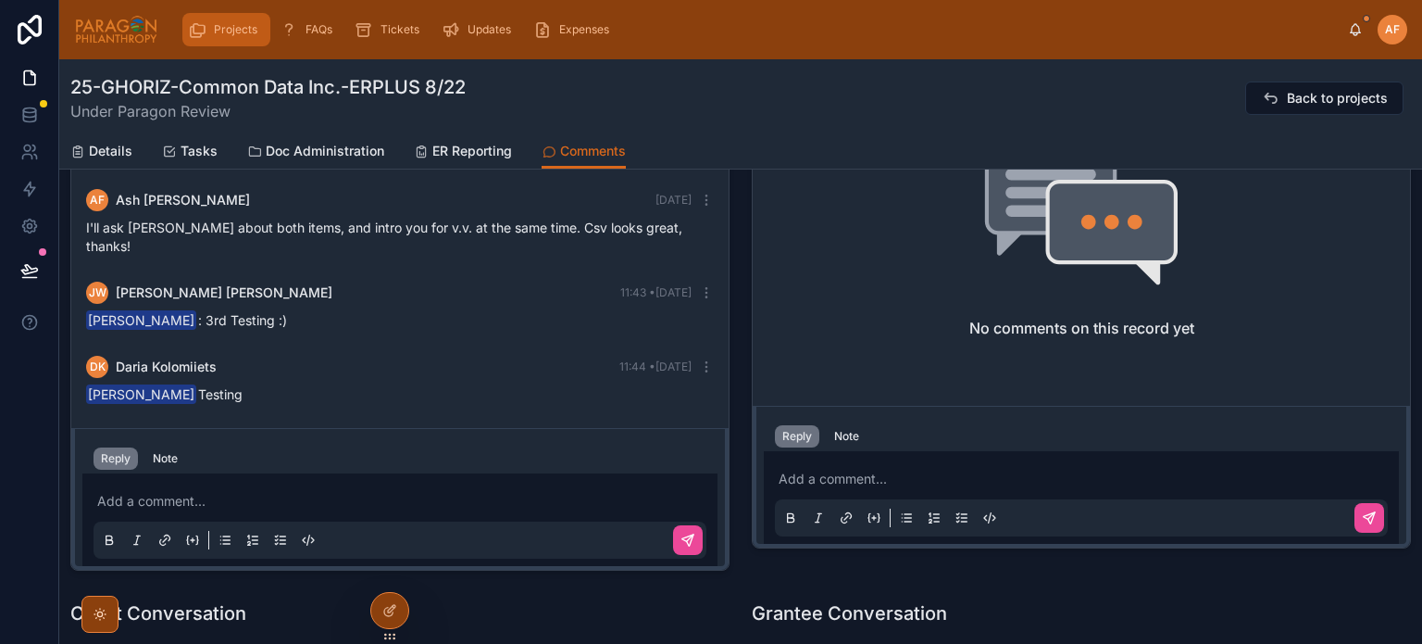
click at [214, 31] on span "Projects" at bounding box center [236, 29] width 44 height 15
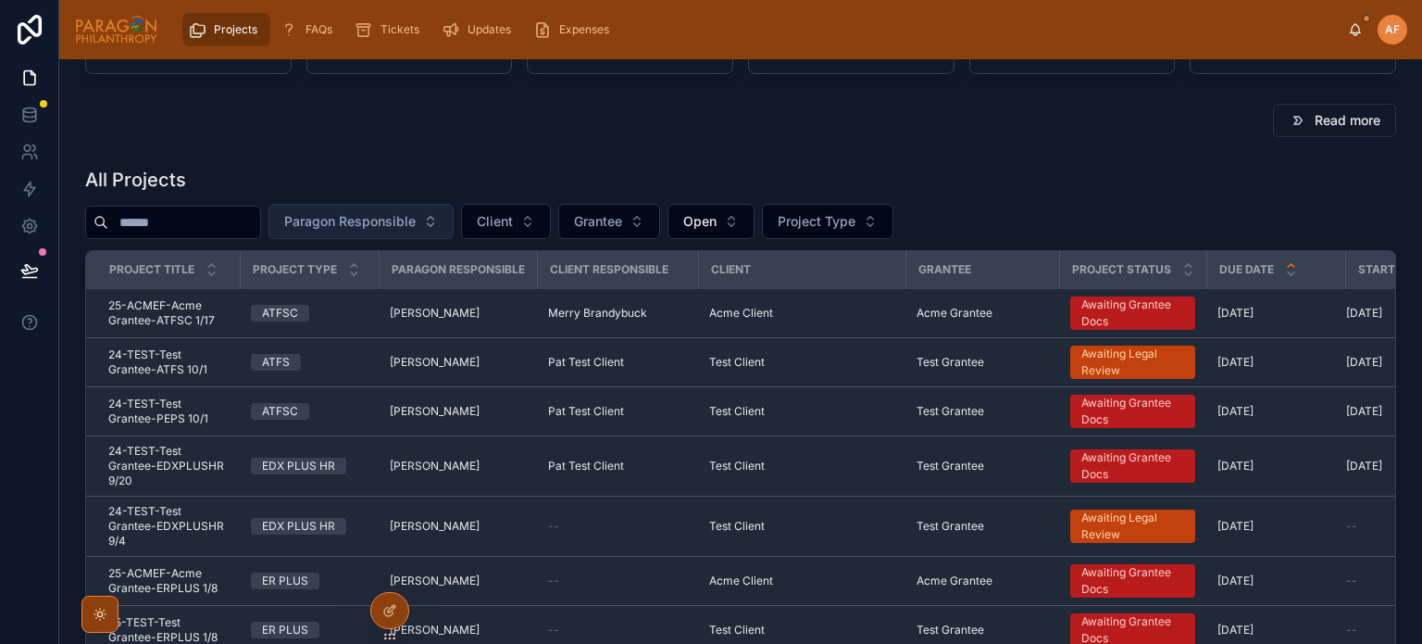
click at [399, 214] on span "Paragon Responsible" at bounding box center [350, 221] width 132 height 19
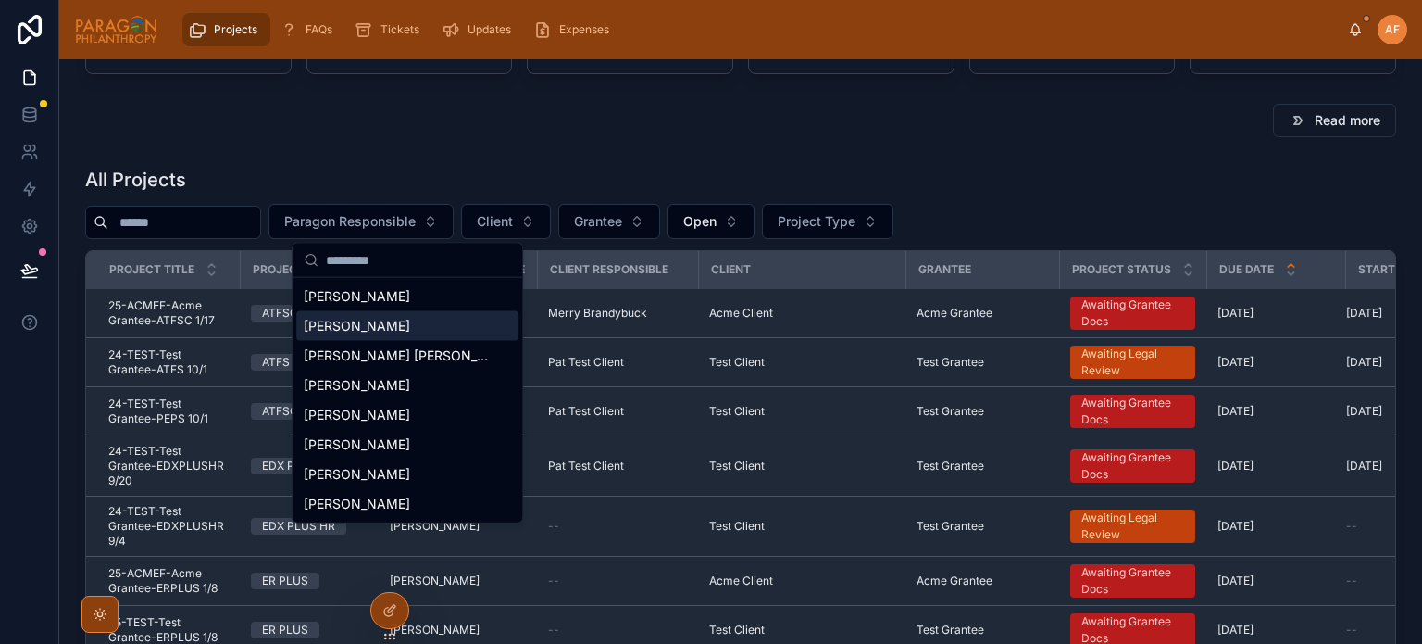
click at [396, 323] on span "[PERSON_NAME]" at bounding box center [357, 326] width 107 height 19
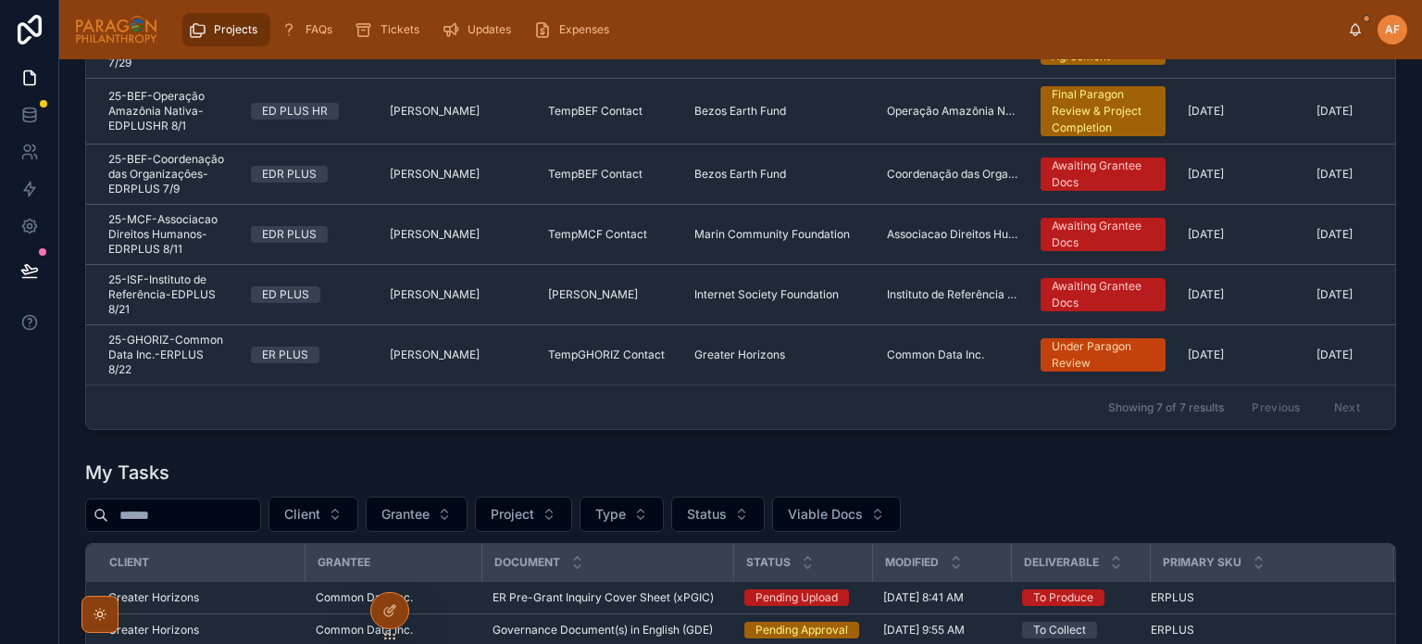
scroll to position [445, 0]
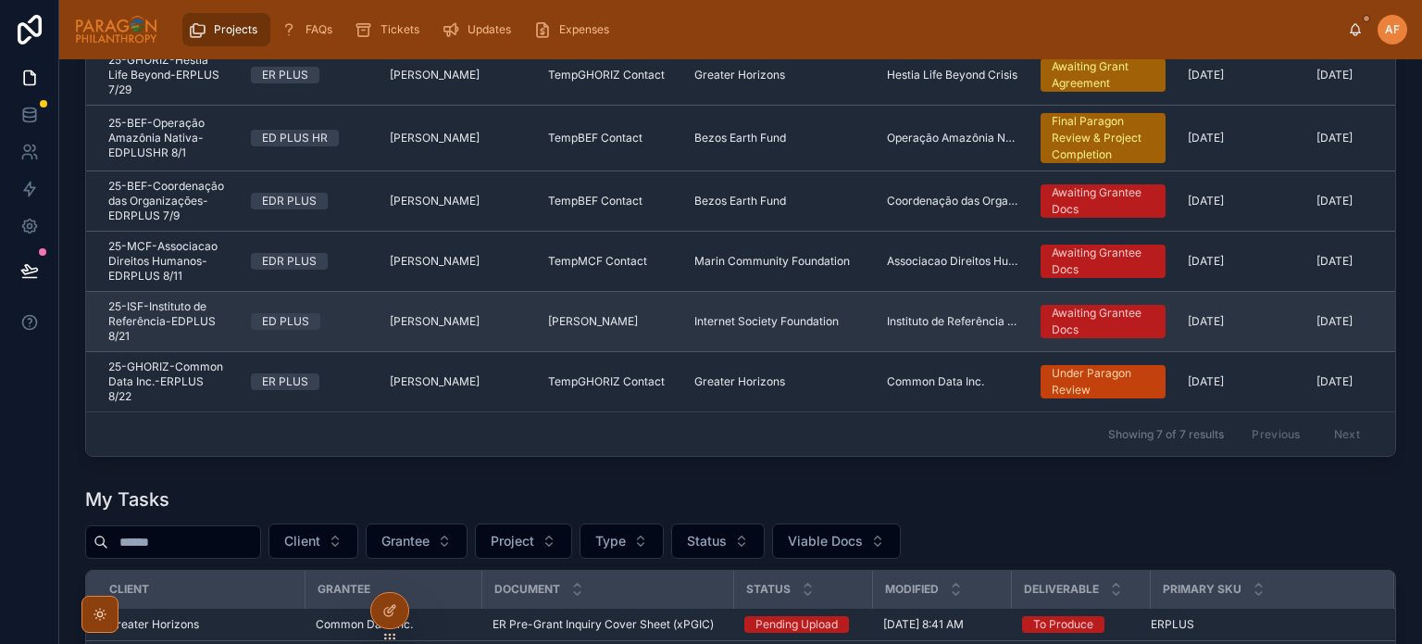
click at [353, 313] on div "ED PLUS" at bounding box center [309, 321] width 117 height 17
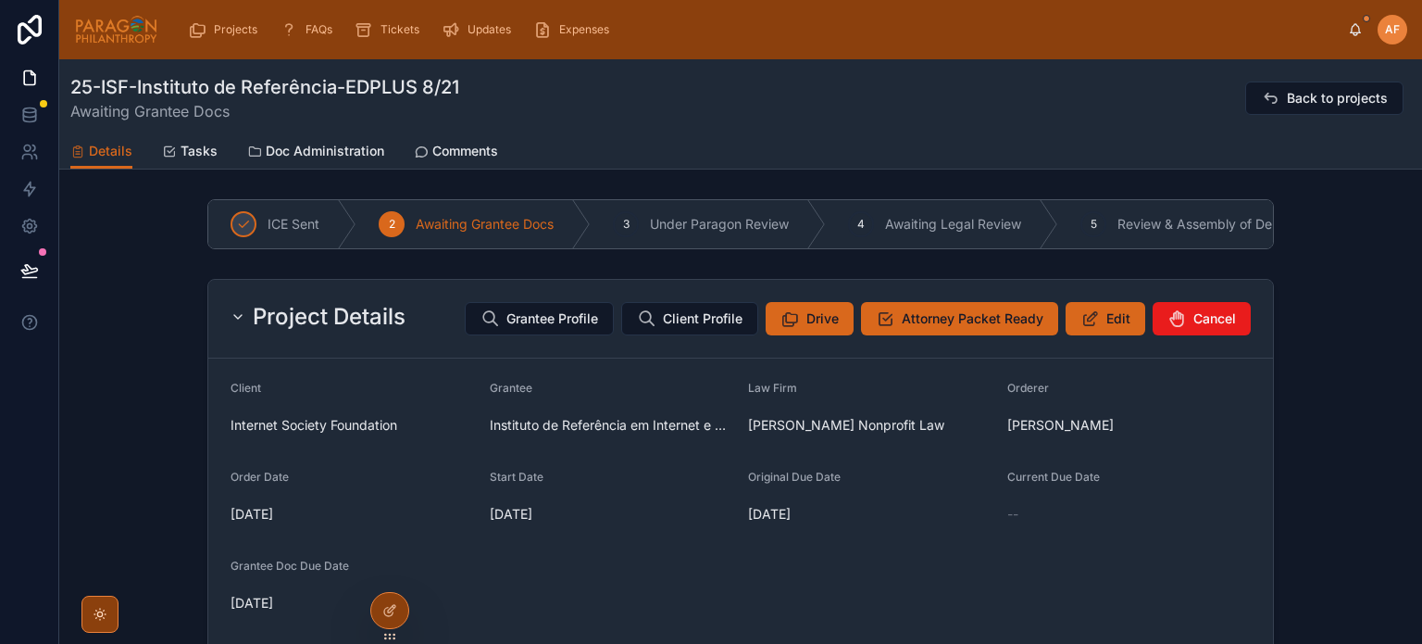
click at [1094, 347] on div "Project Details Grantee Profile Client Profile Drive Attorney Packet Ready Edit…" at bounding box center [740, 319] width 1065 height 79
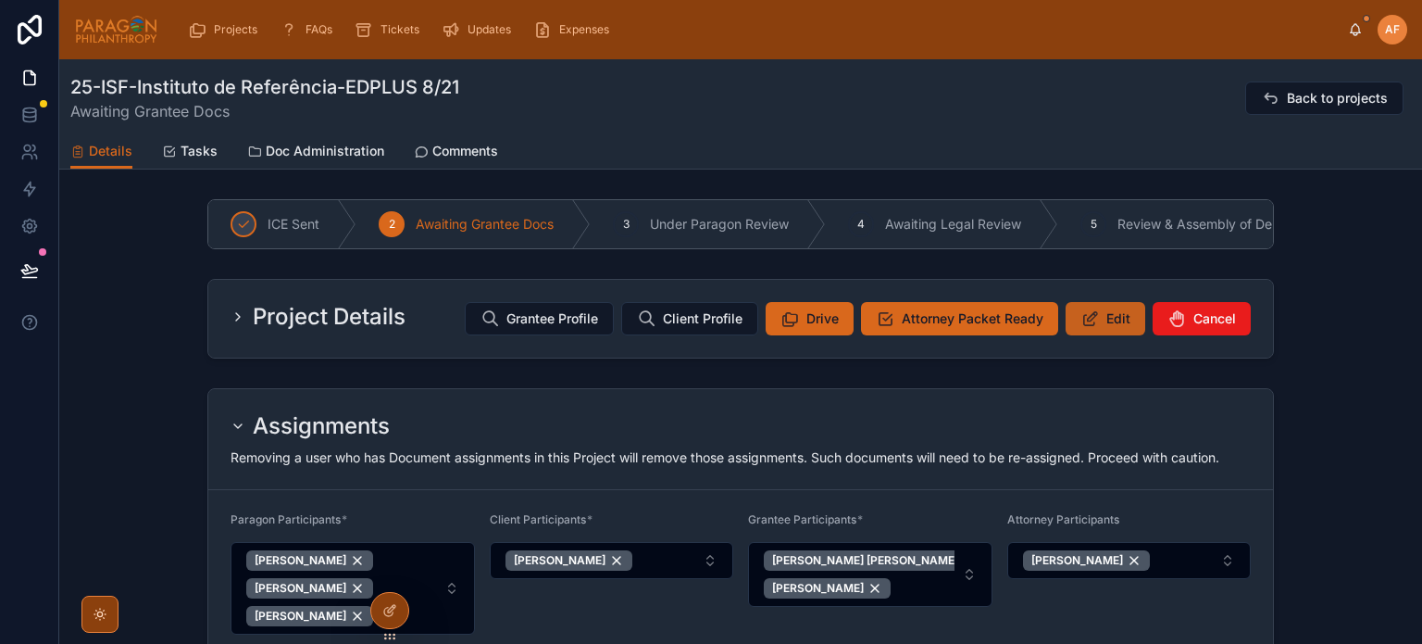
click at [1086, 328] on icon at bounding box center [1090, 318] width 19 height 19
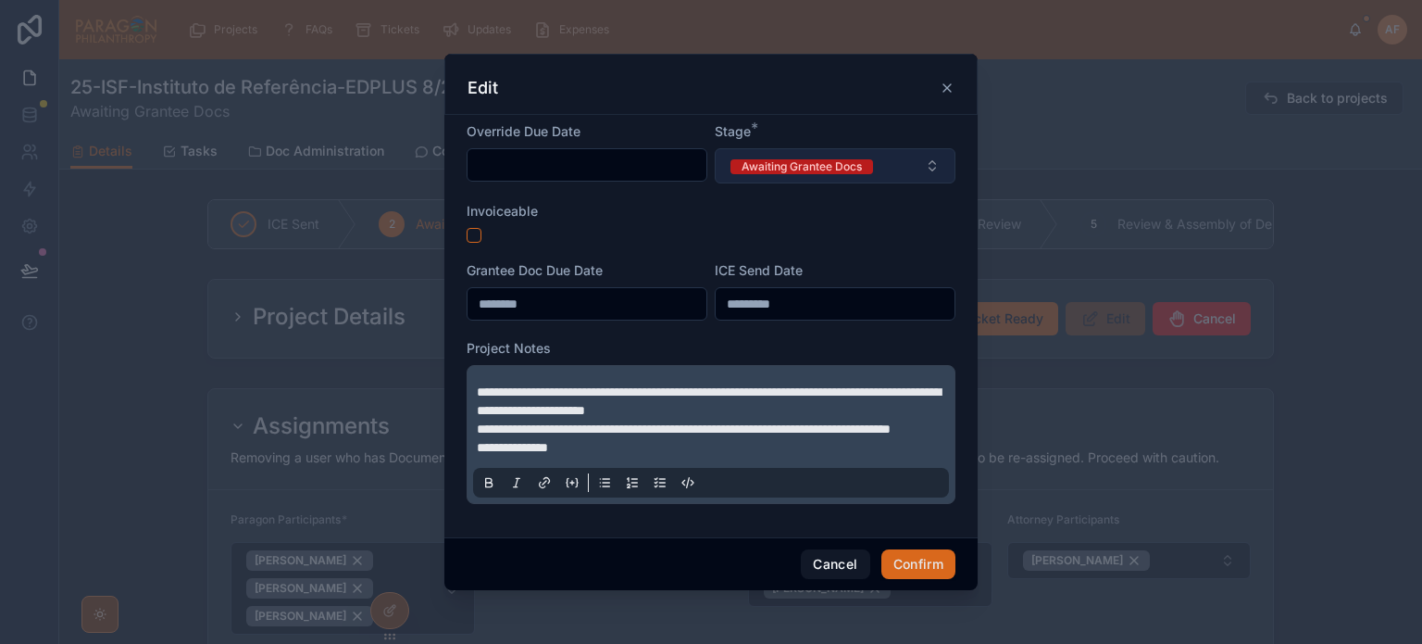
click at [797, 170] on button "Awaiting Grantee Docs" at bounding box center [835, 165] width 241 height 35
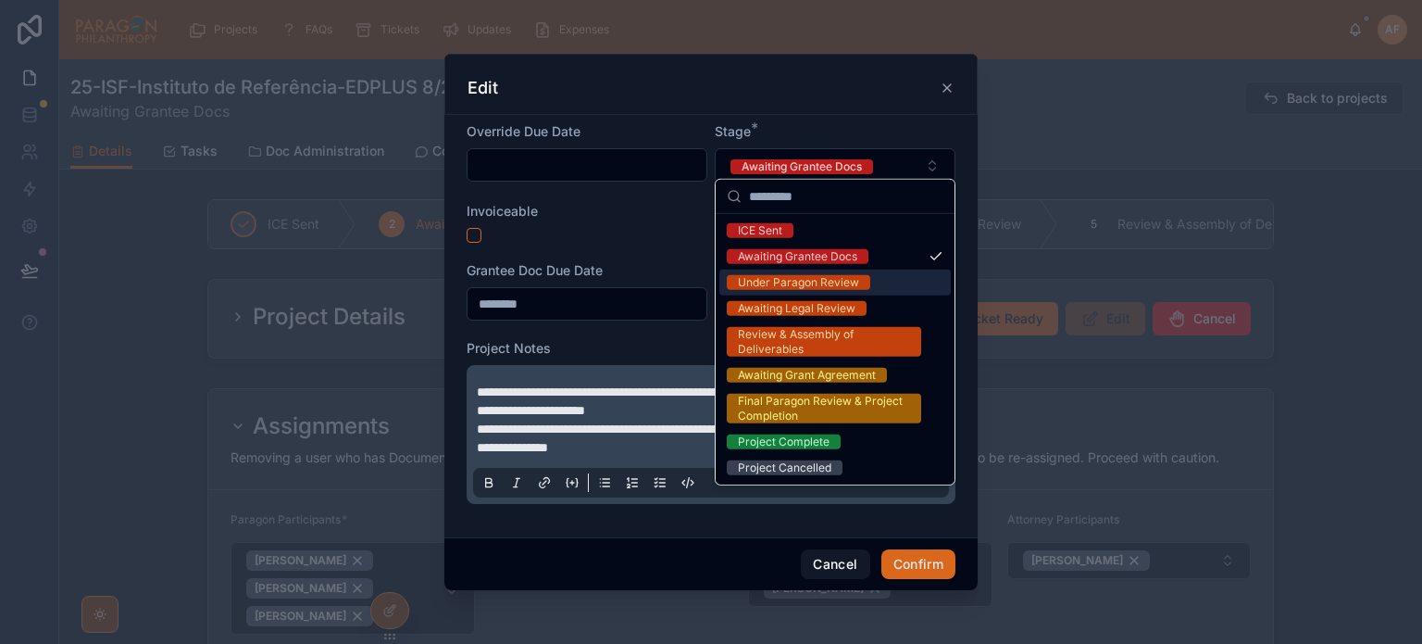
click at [795, 284] on div "Under Paragon Review" at bounding box center [798, 282] width 121 height 15
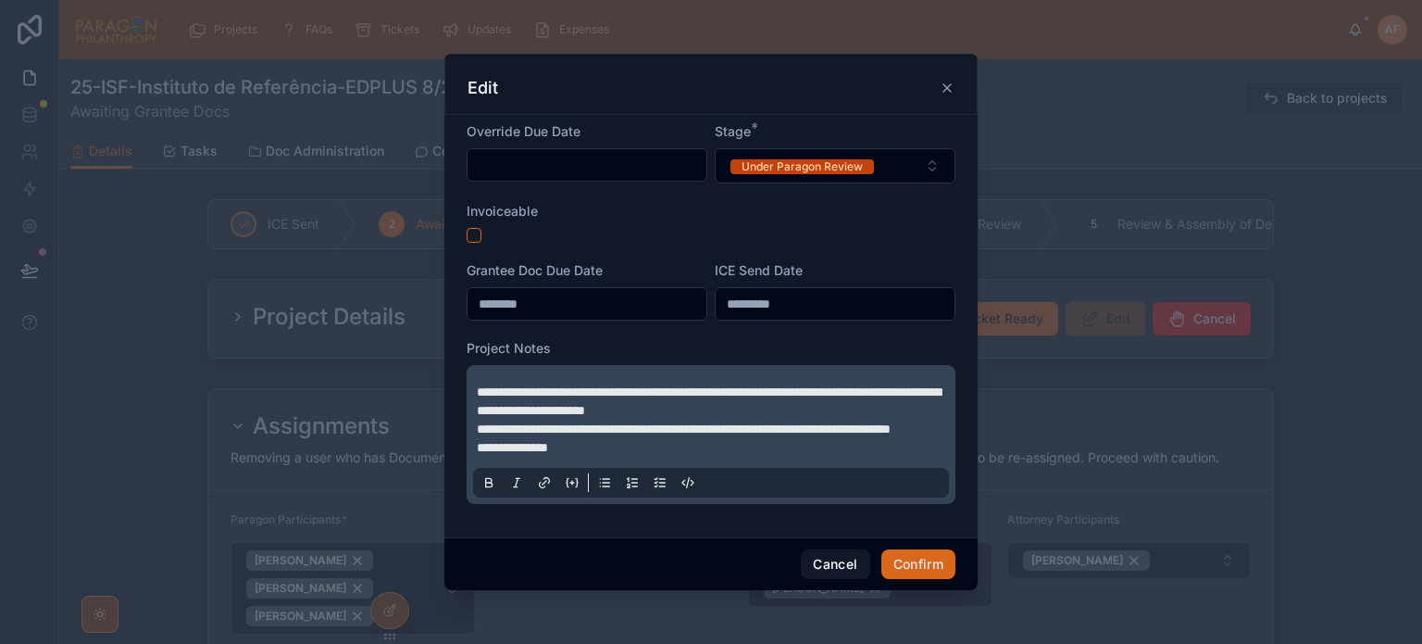
drag, startPoint x: 477, startPoint y: 379, endPoint x: 486, endPoint y: 412, distance: 34.6
click at [478, 385] on span "**********" at bounding box center [709, 400] width 464 height 31
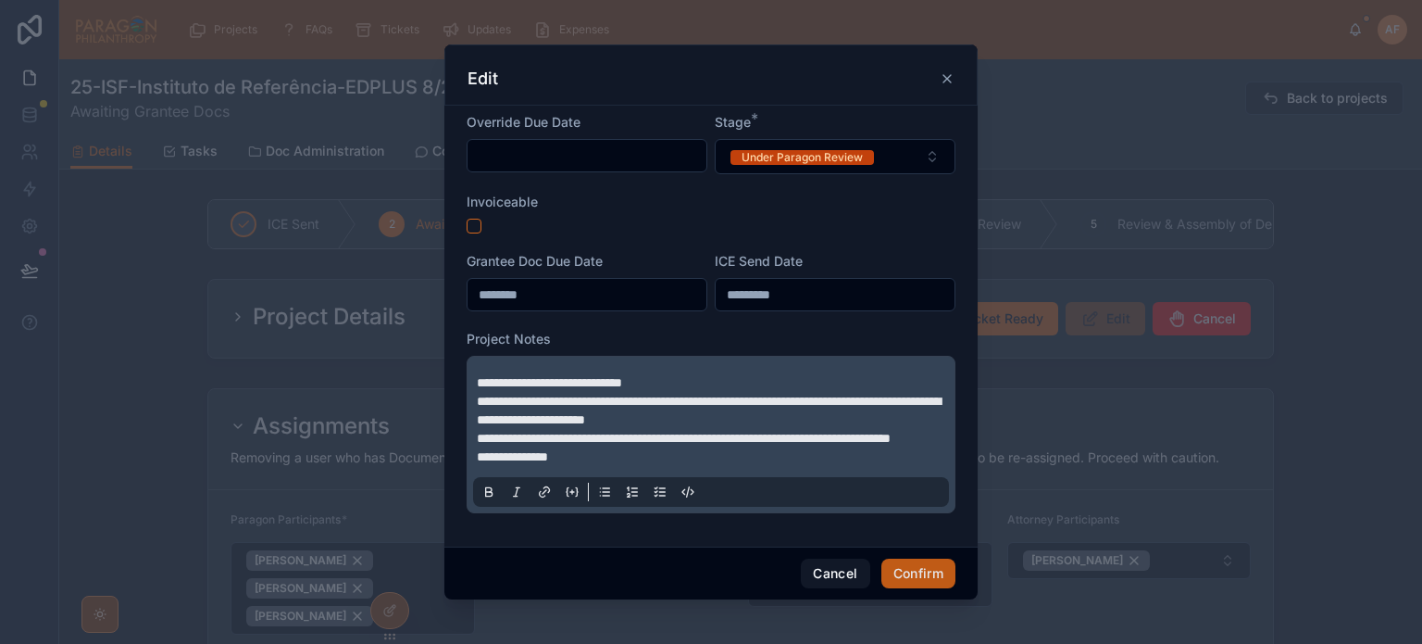
click at [922, 588] on button "Confirm" at bounding box center [919, 573] width 74 height 30
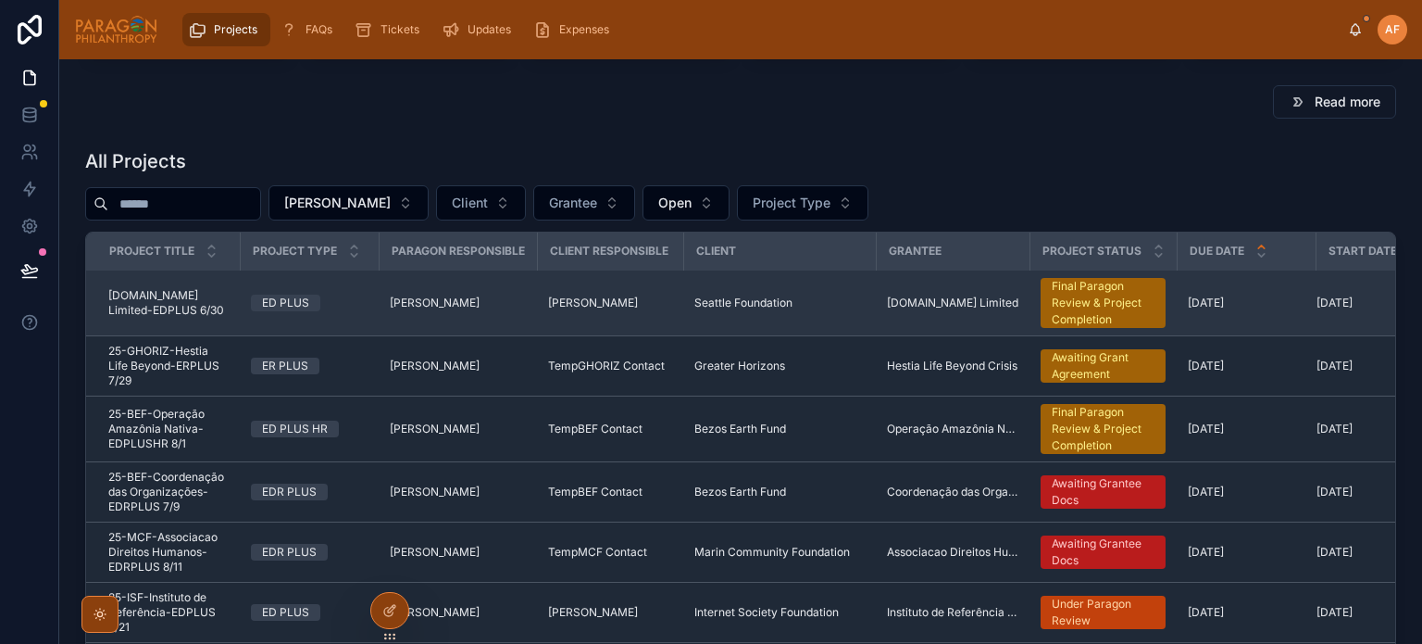
scroll to position [38, 0]
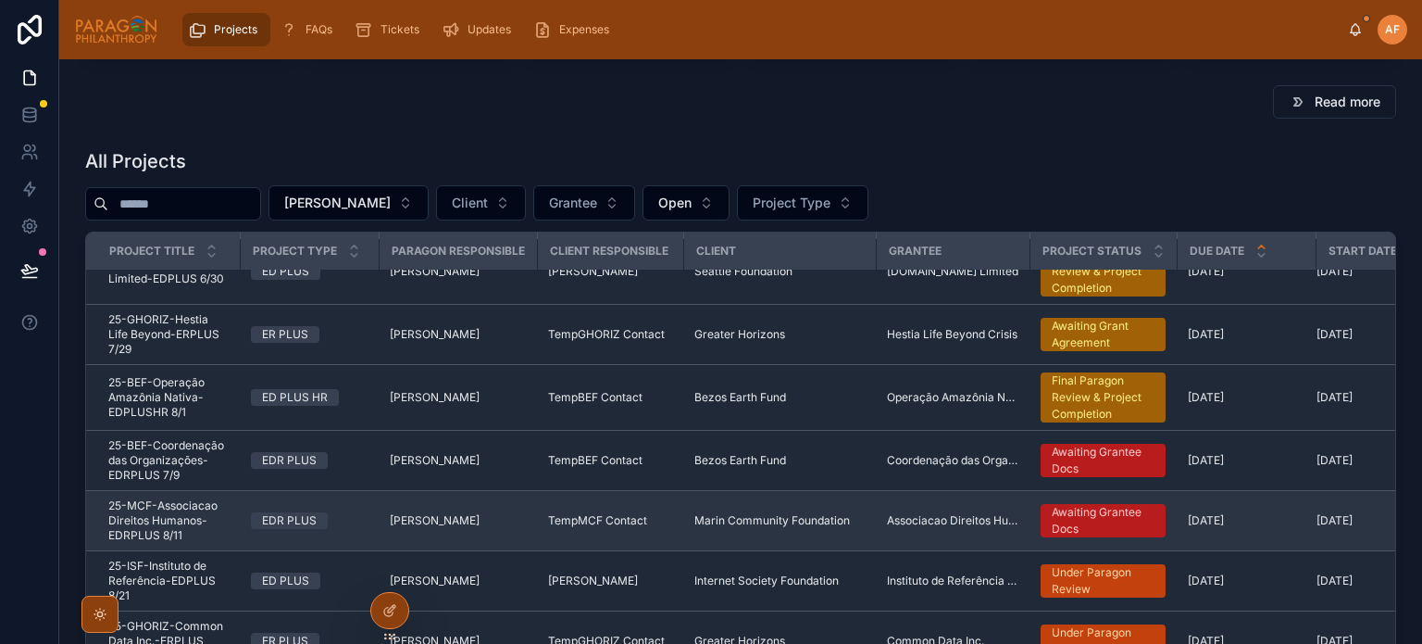
click at [356, 501] on td "EDR PLUS" at bounding box center [309, 521] width 139 height 60
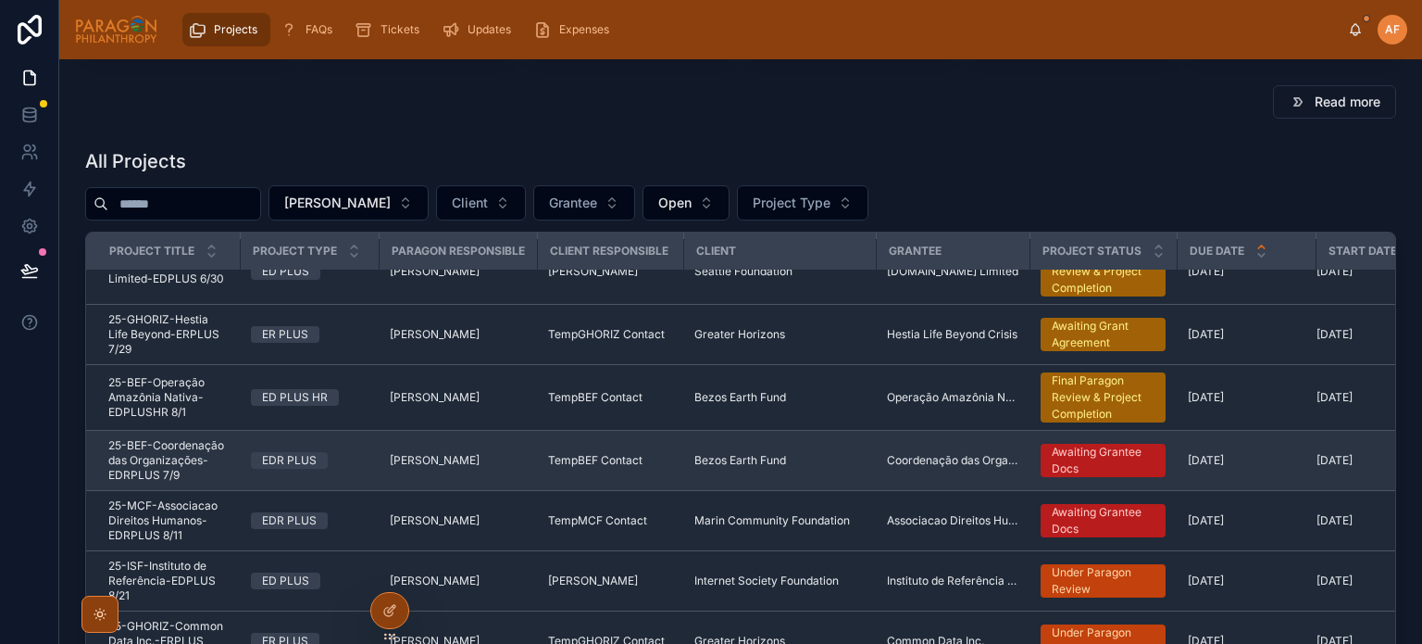
click at [343, 431] on td "EDR PLUS" at bounding box center [309, 461] width 139 height 60
click at [343, 437] on td "EDR PLUS" at bounding box center [309, 461] width 139 height 60
click at [344, 452] on div "EDR PLUS" at bounding box center [309, 460] width 117 height 17
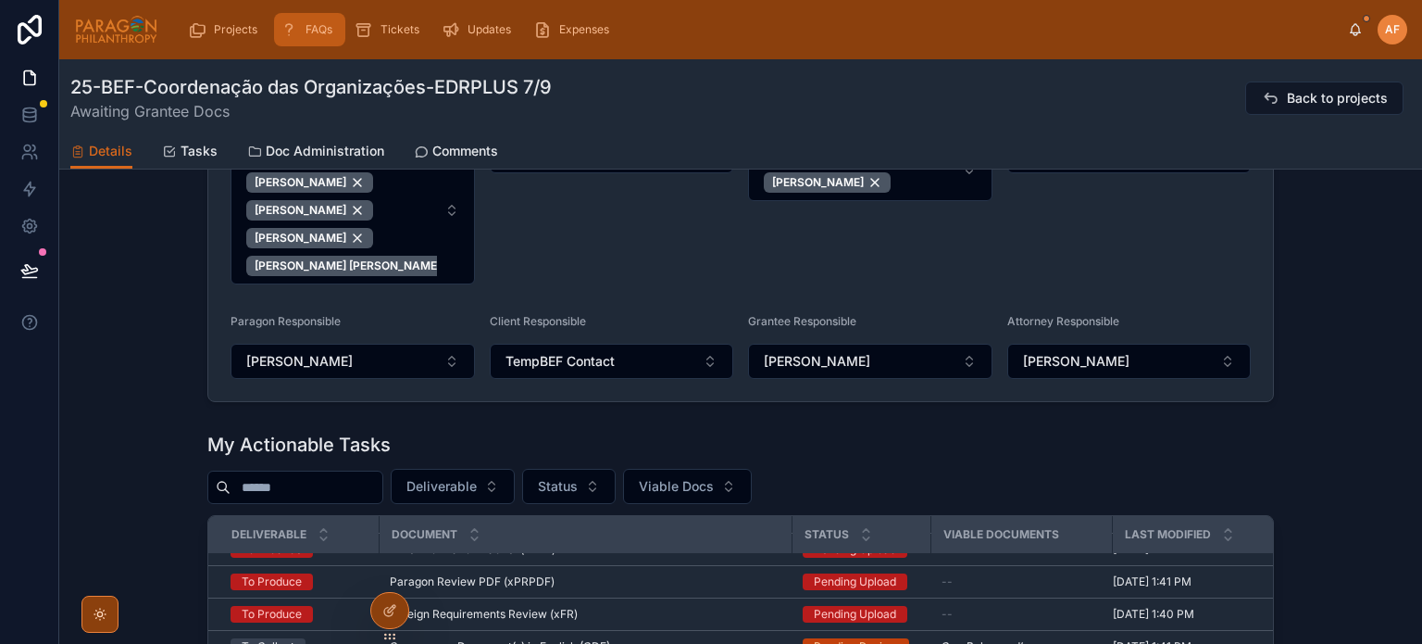
scroll to position [423, 0]
